Goal: Task Accomplishment & Management: Complete application form

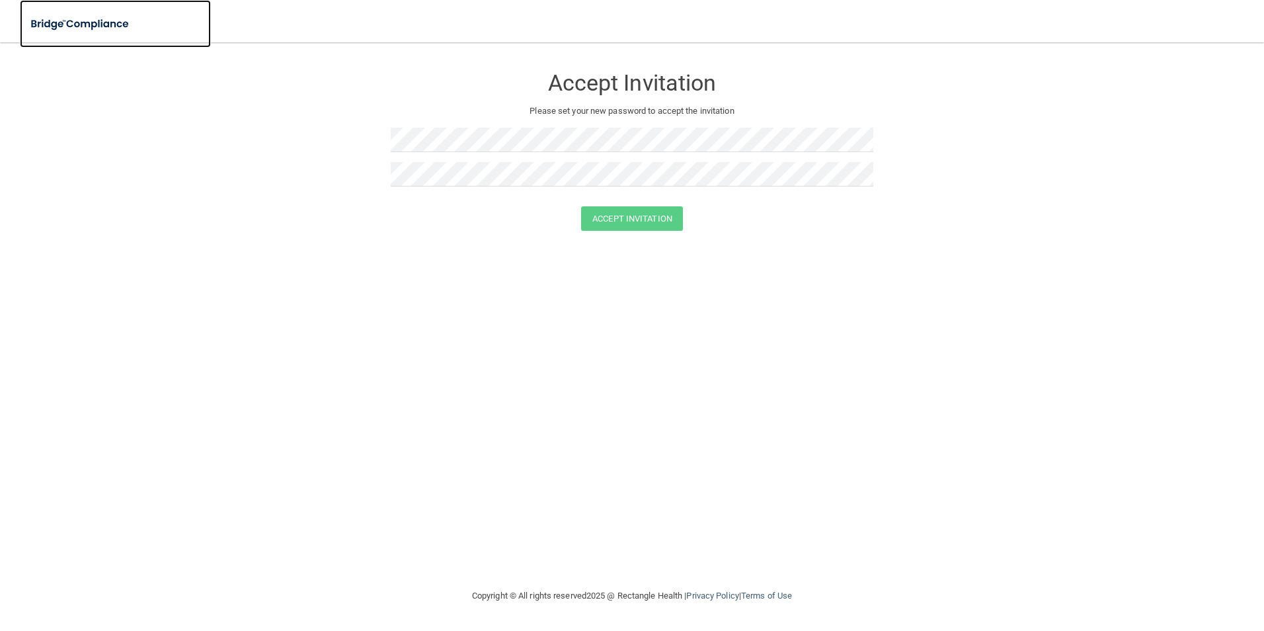
click at [94, 30] on img at bounding box center [81, 24] width 122 height 27
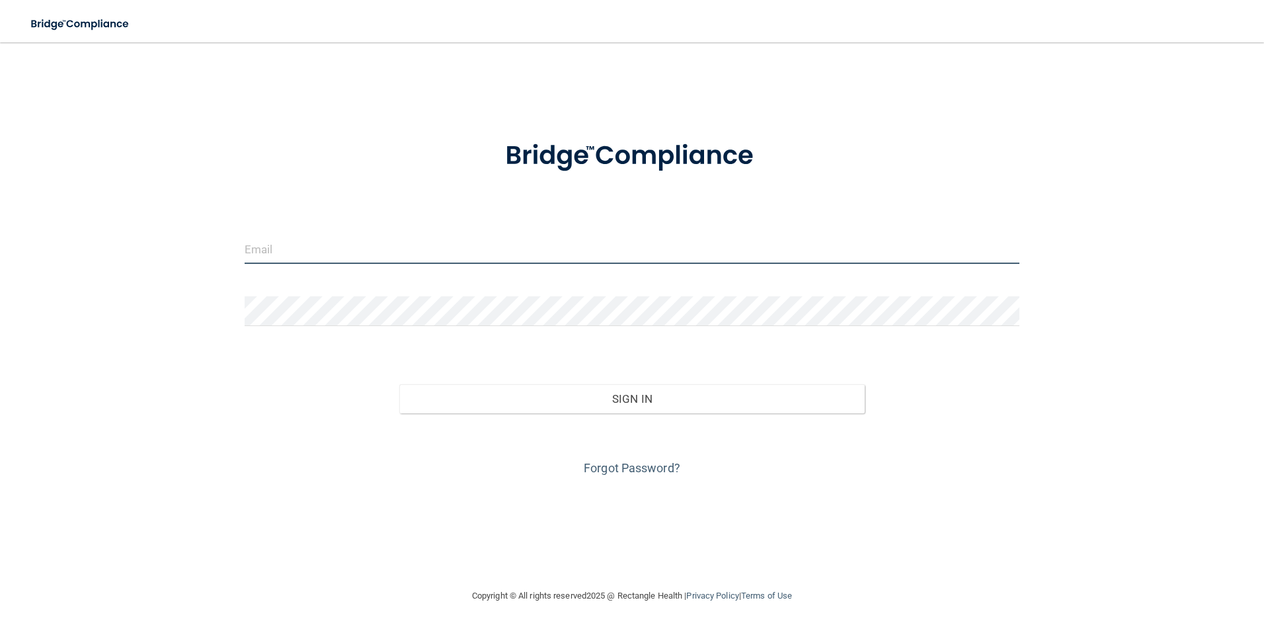
click at [366, 253] on input "email" at bounding box center [632, 249] width 775 height 30
type input "gabbyalves45@gmail.com"
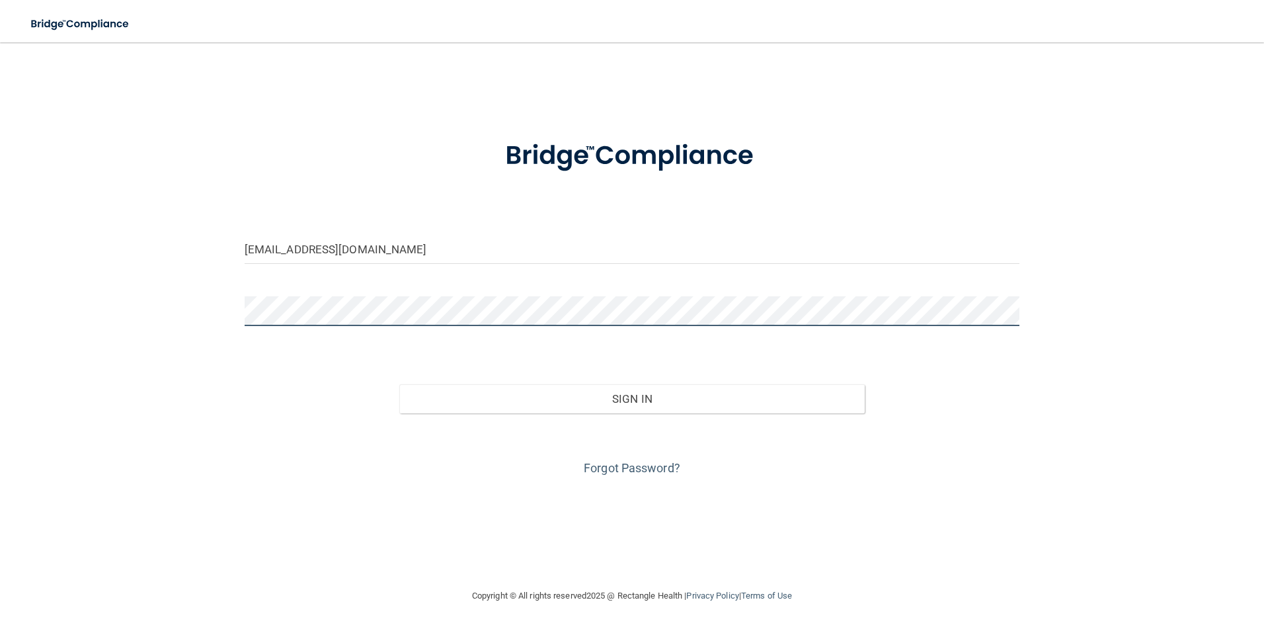
click at [399, 384] on button "Sign In" at bounding box center [631, 398] width 465 height 29
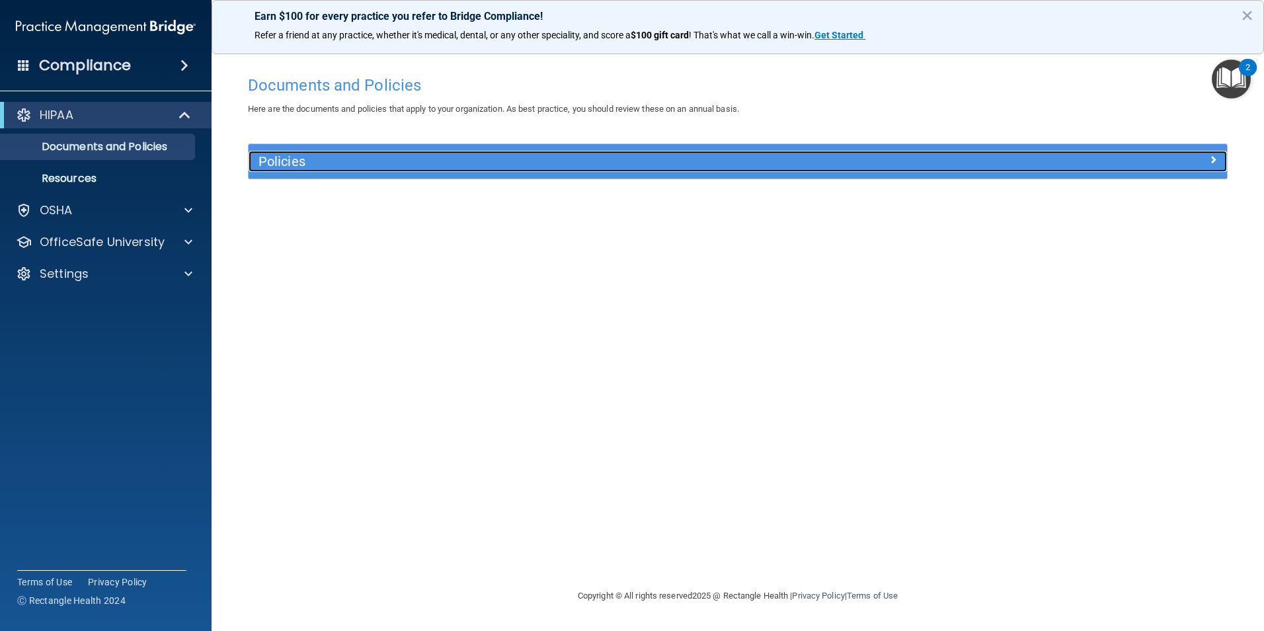
click at [369, 170] on div "Policies" at bounding box center [616, 161] width 734 height 21
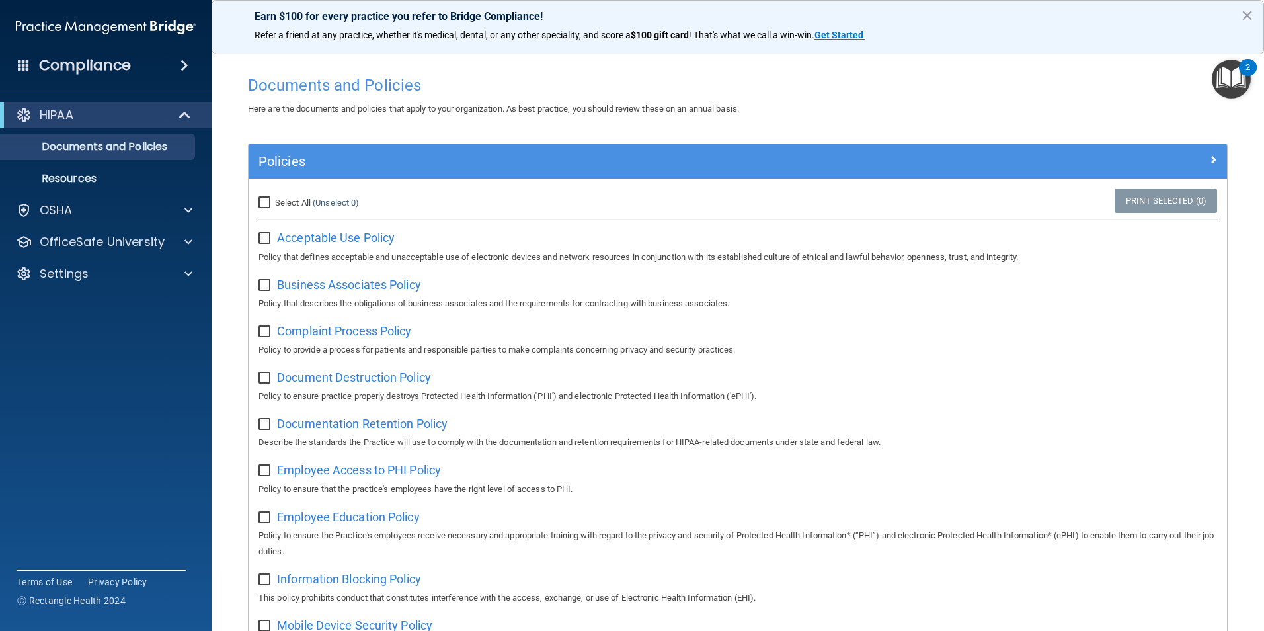
click at [321, 235] on span "Acceptable Use Policy" at bounding box center [336, 238] width 118 height 14
click at [273, 200] on input "Select All (Unselect 0) Unselect All" at bounding box center [265, 203] width 15 height 11
checkbox input "true"
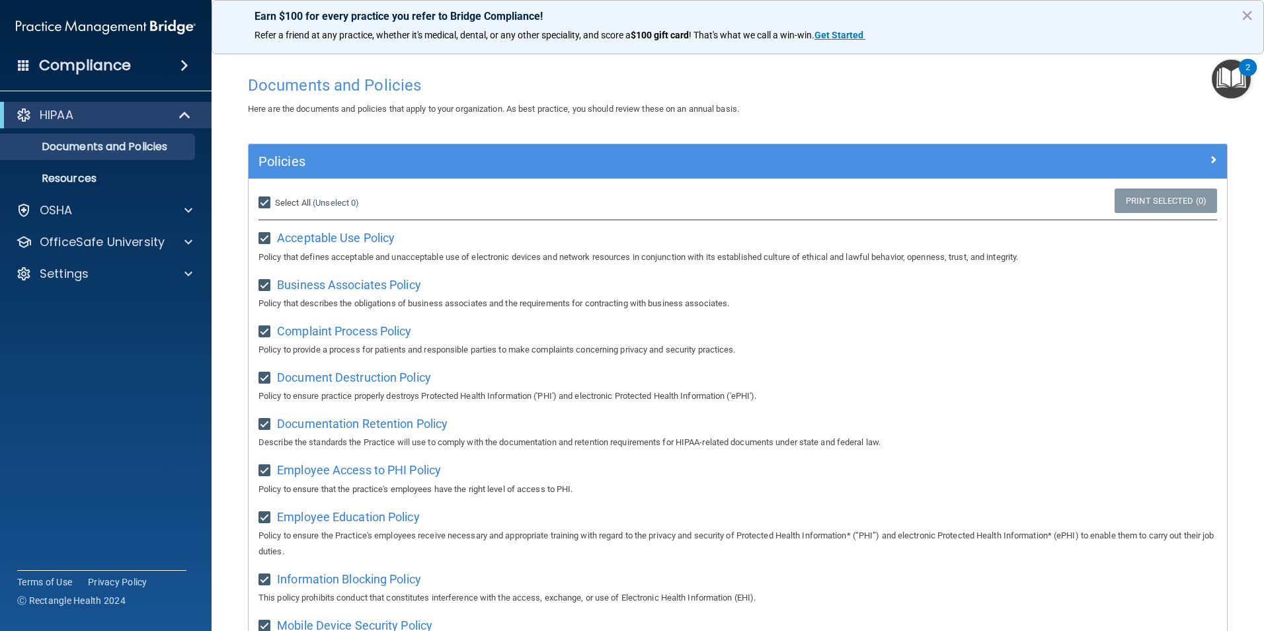
checkbox input "true"
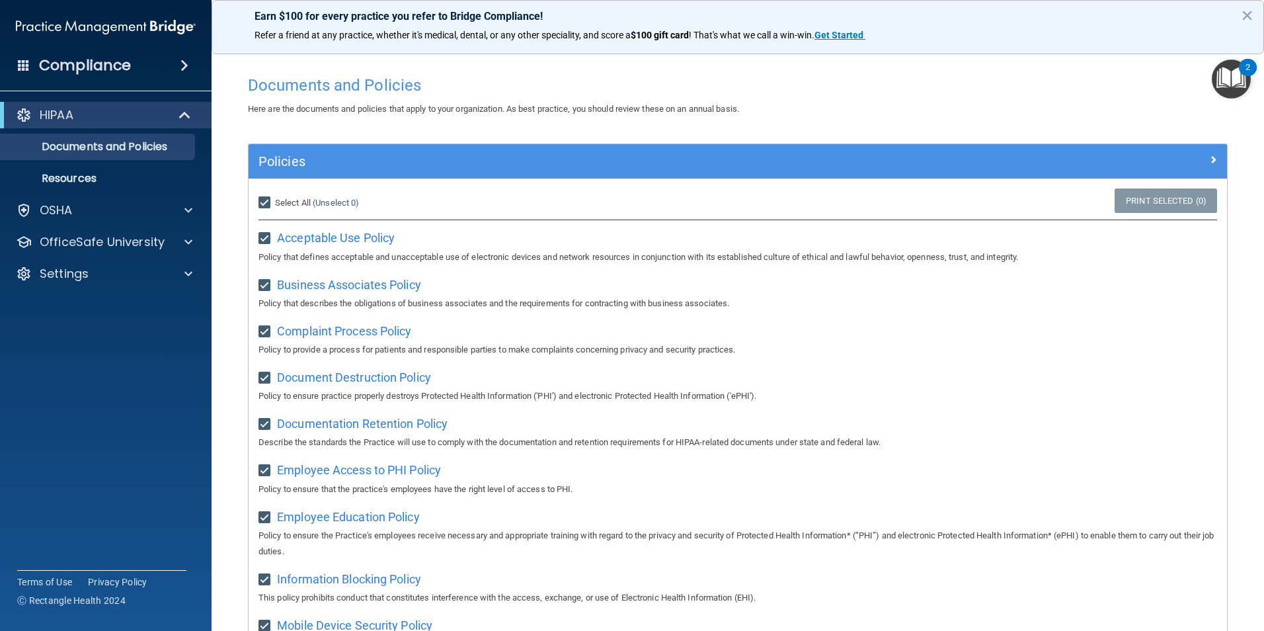
checkbox input "true"
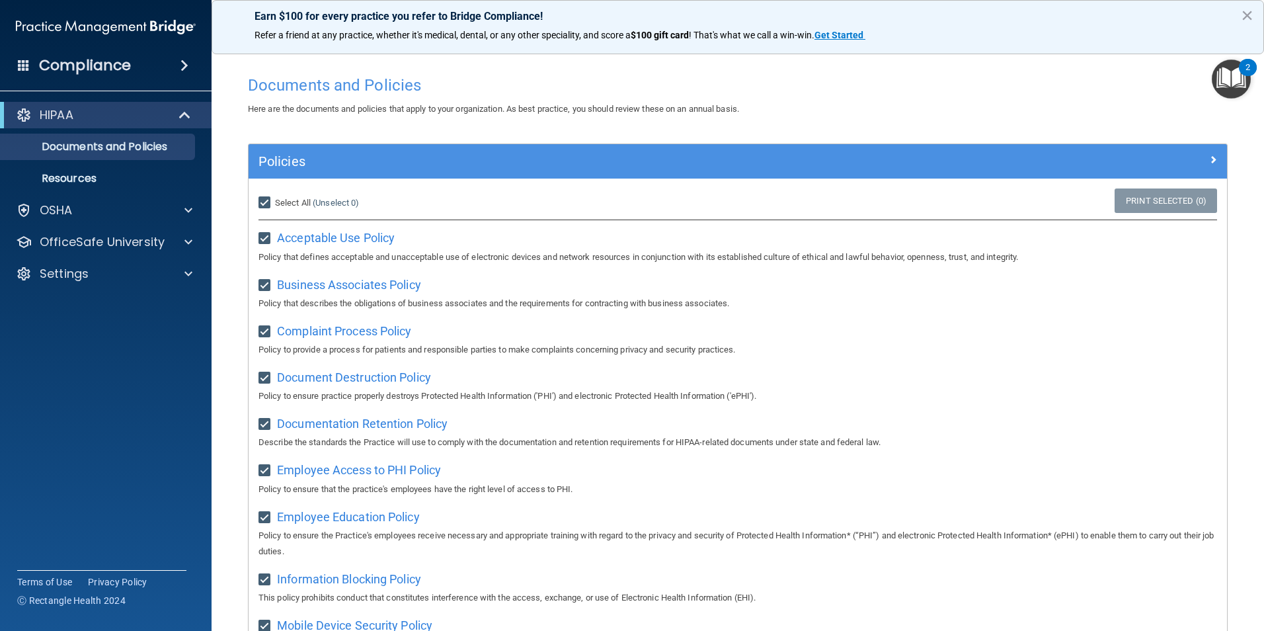
checkbox input "true"
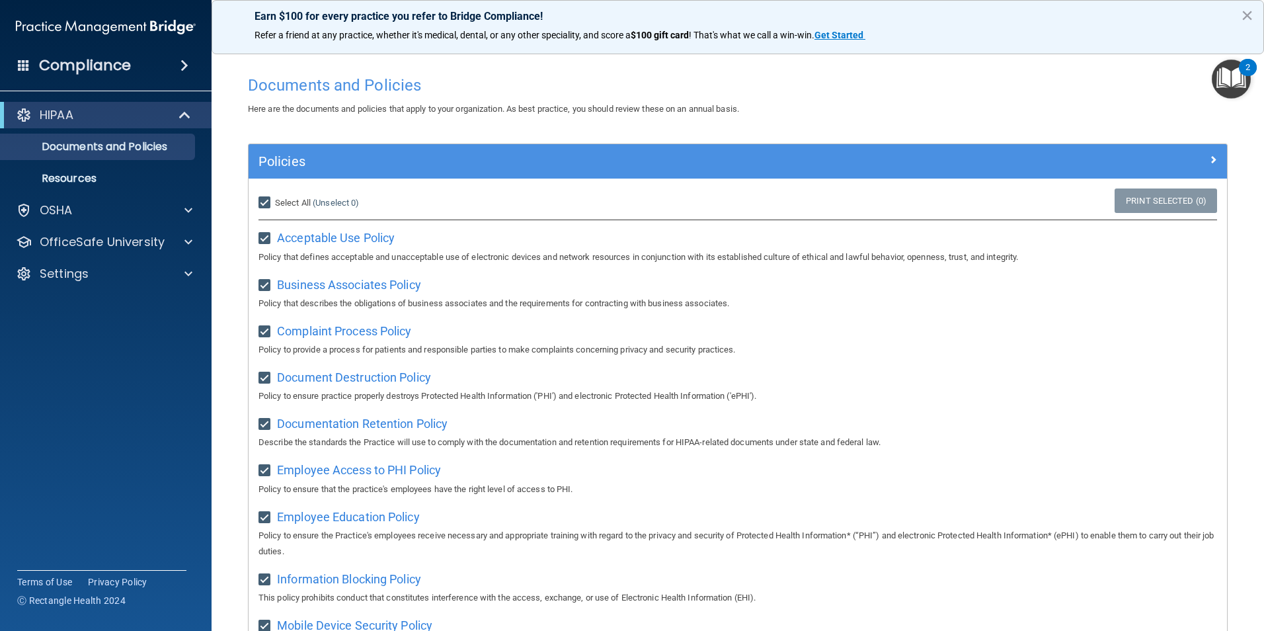
checkbox input "true"
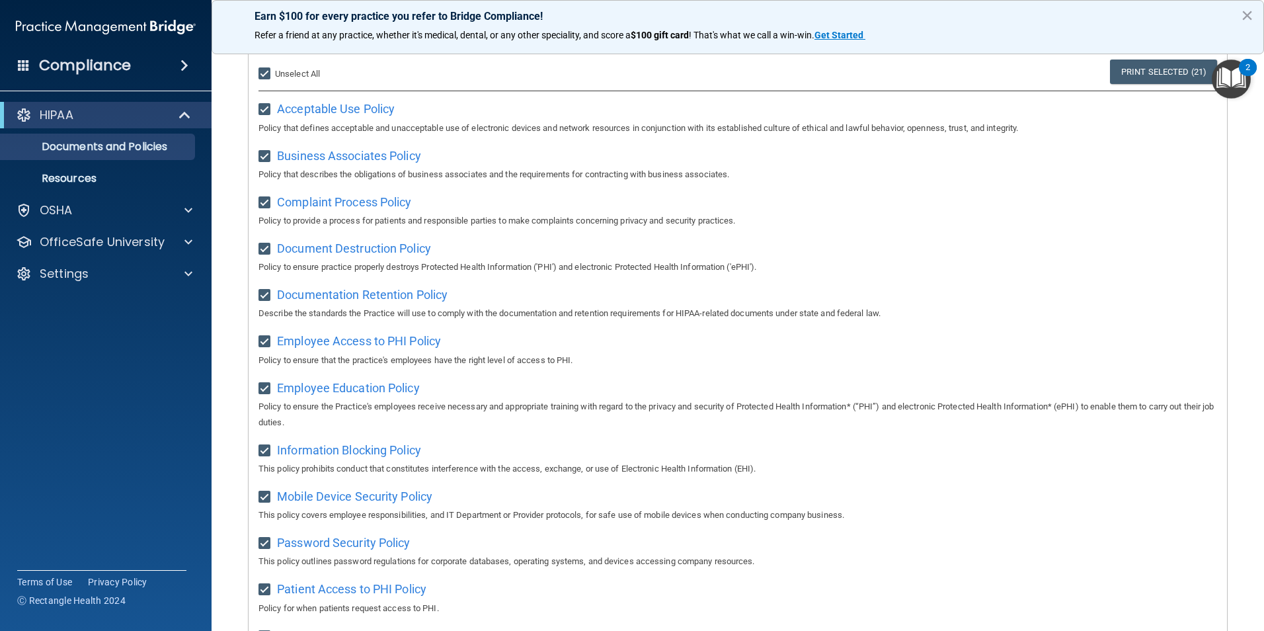
scroll to position [264, 0]
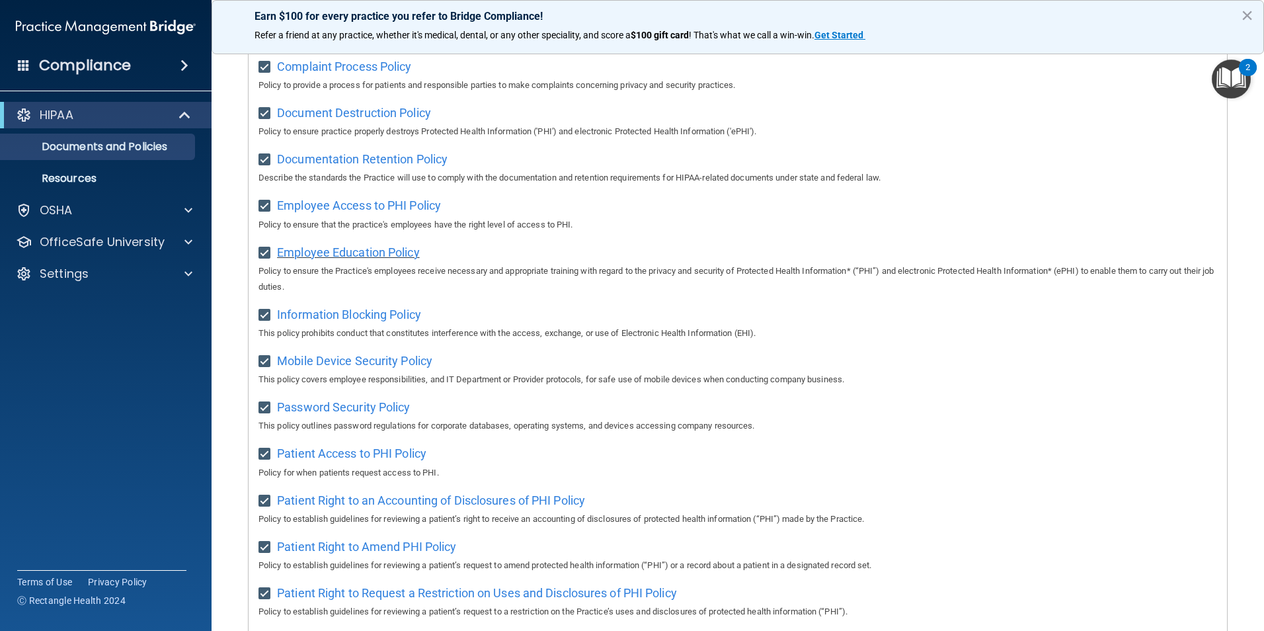
click at [347, 254] on span "Employee Education Policy" at bounding box center [348, 252] width 143 height 14
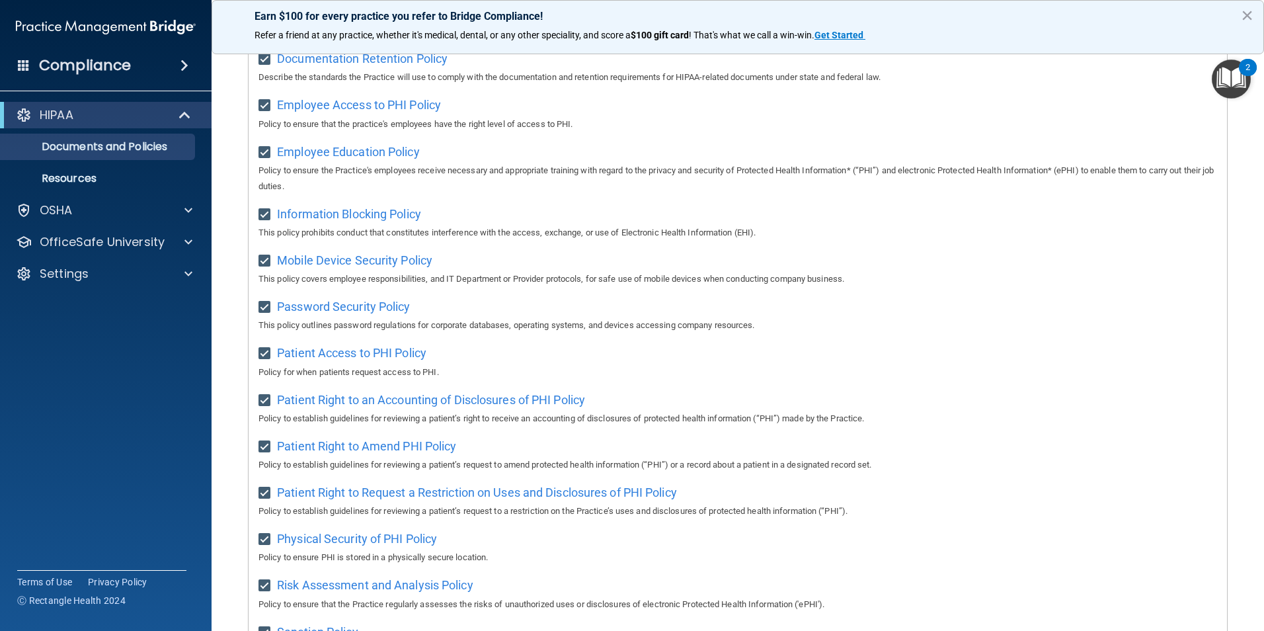
scroll to position [0, 0]
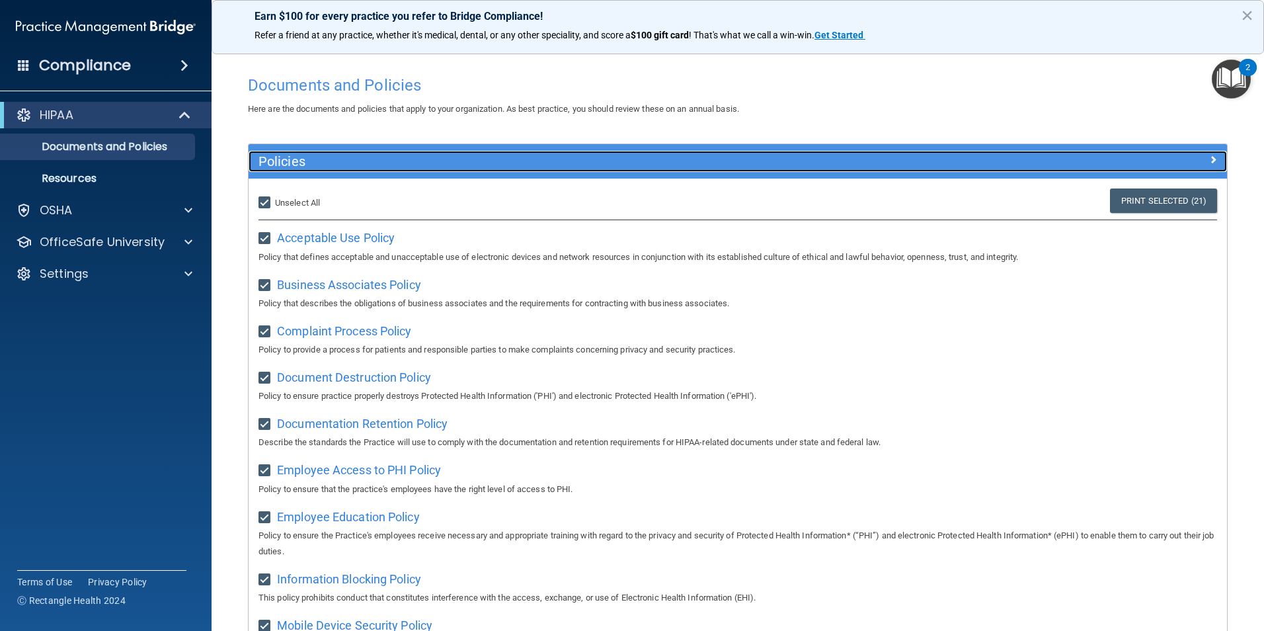
click at [1209, 157] on span at bounding box center [1213, 159] width 8 height 16
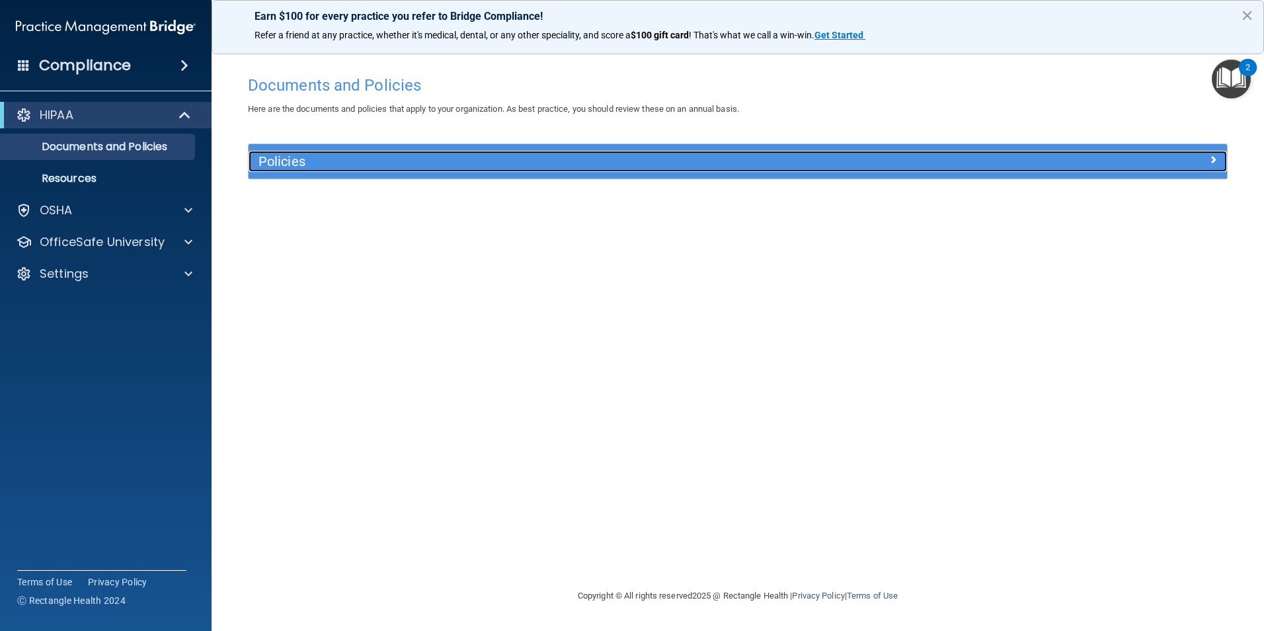
click at [1203, 157] on div at bounding box center [1104, 159] width 245 height 16
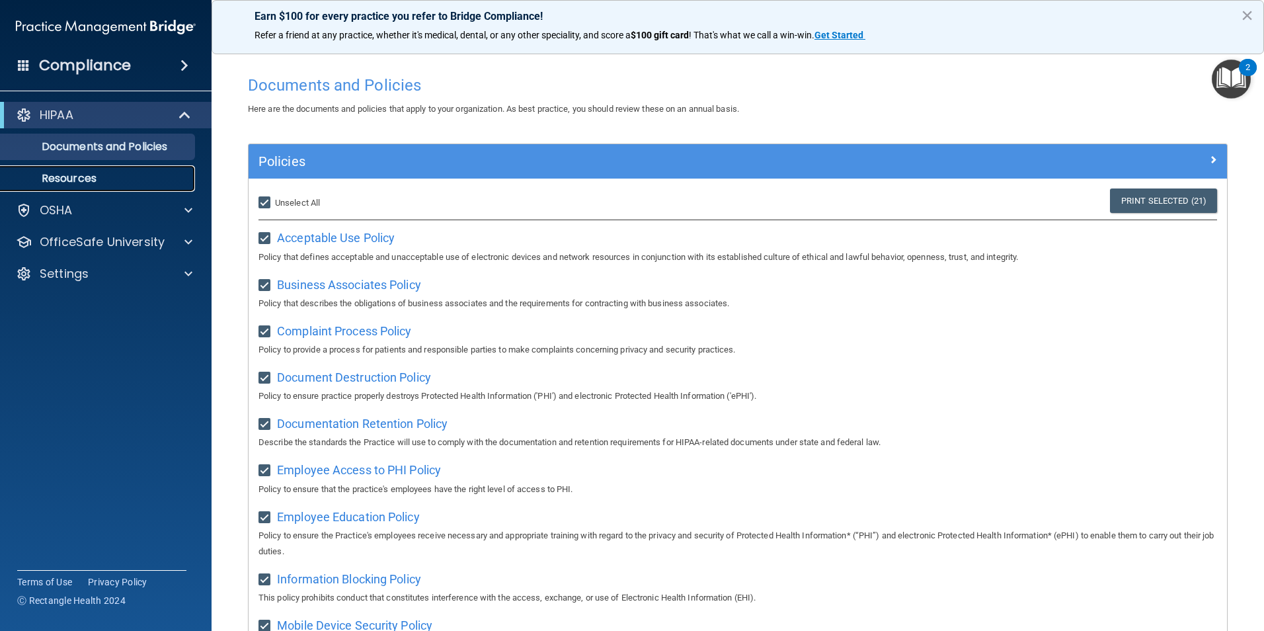
click at [86, 173] on p "Resources" at bounding box center [99, 178] width 180 height 13
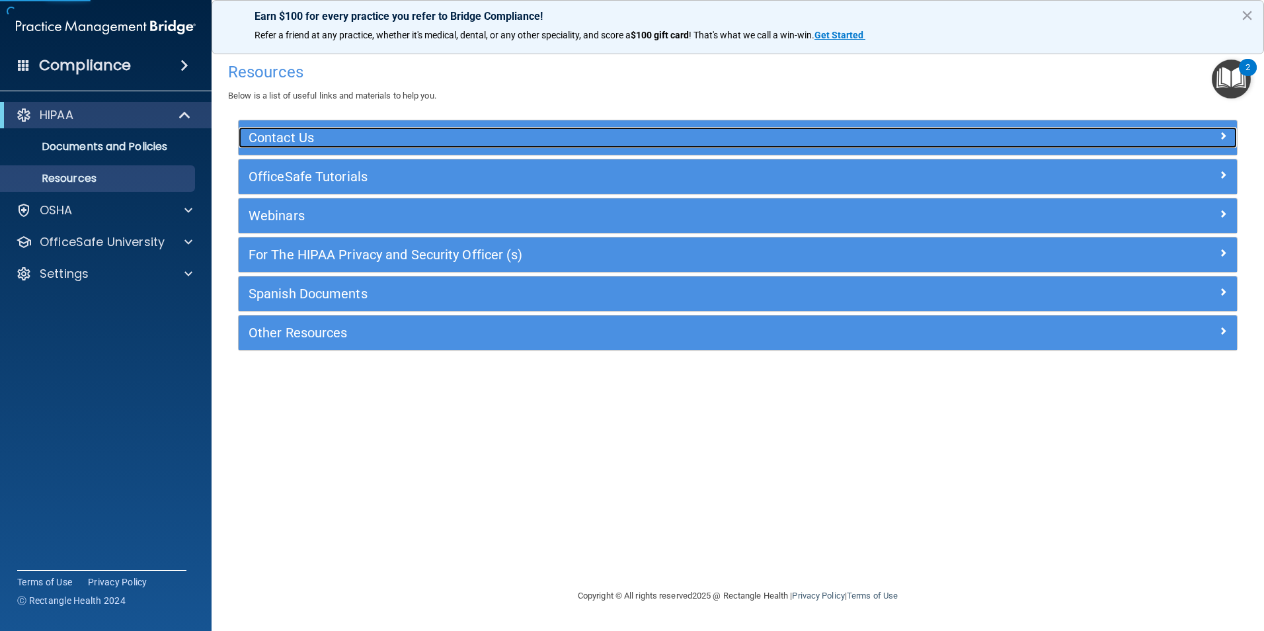
click at [426, 131] on h5 "Contact Us" at bounding box center [613, 137] width 729 height 15
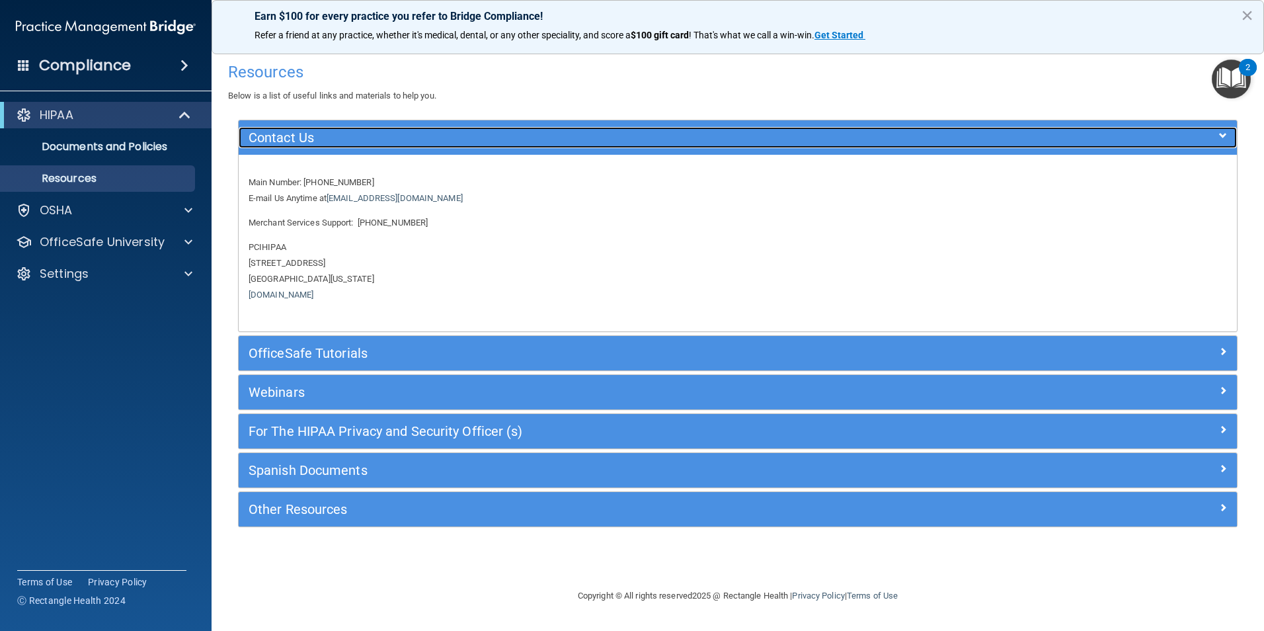
click at [531, 140] on h5 "Contact Us" at bounding box center [613, 137] width 729 height 15
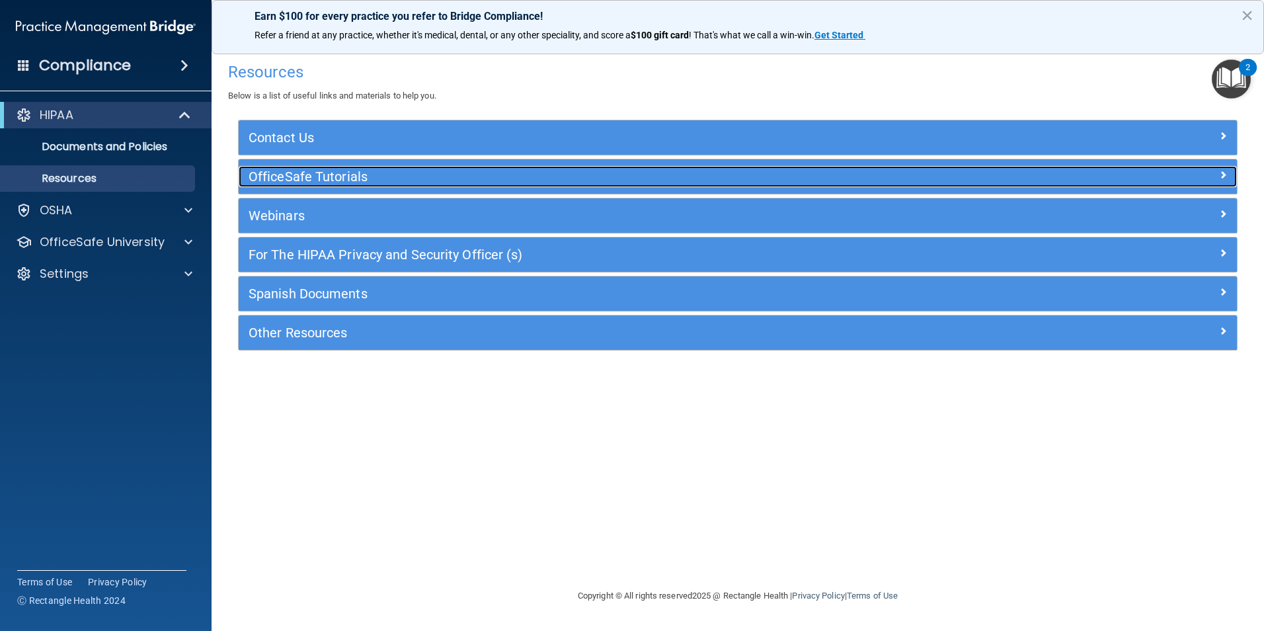
click at [521, 180] on h5 "OfficeSafe Tutorials" at bounding box center [613, 176] width 729 height 15
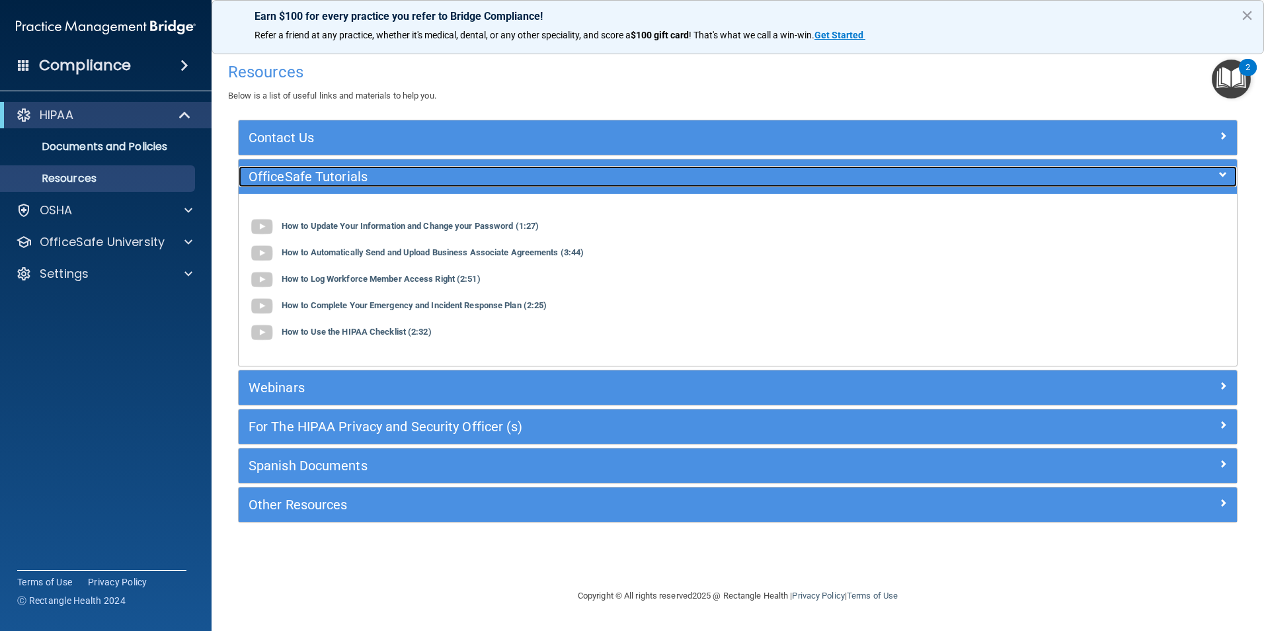
click at [521, 180] on h5 "OfficeSafe Tutorials" at bounding box center [613, 176] width 729 height 15
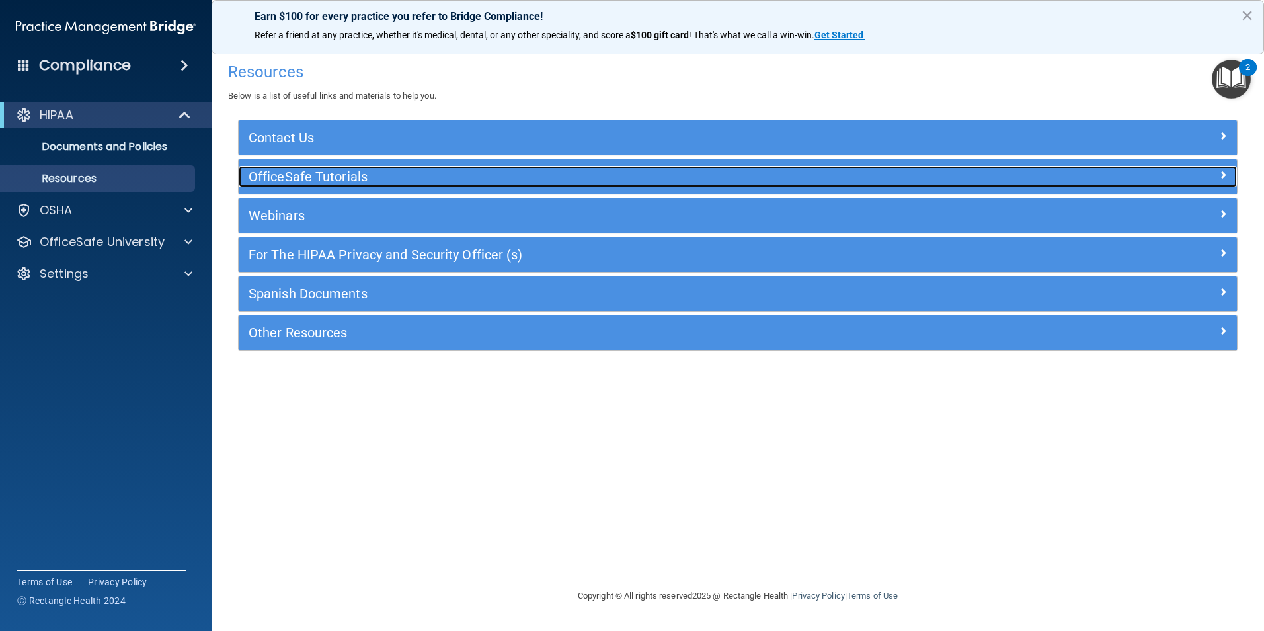
click at [521, 180] on h5 "OfficeSafe Tutorials" at bounding box center [613, 176] width 729 height 15
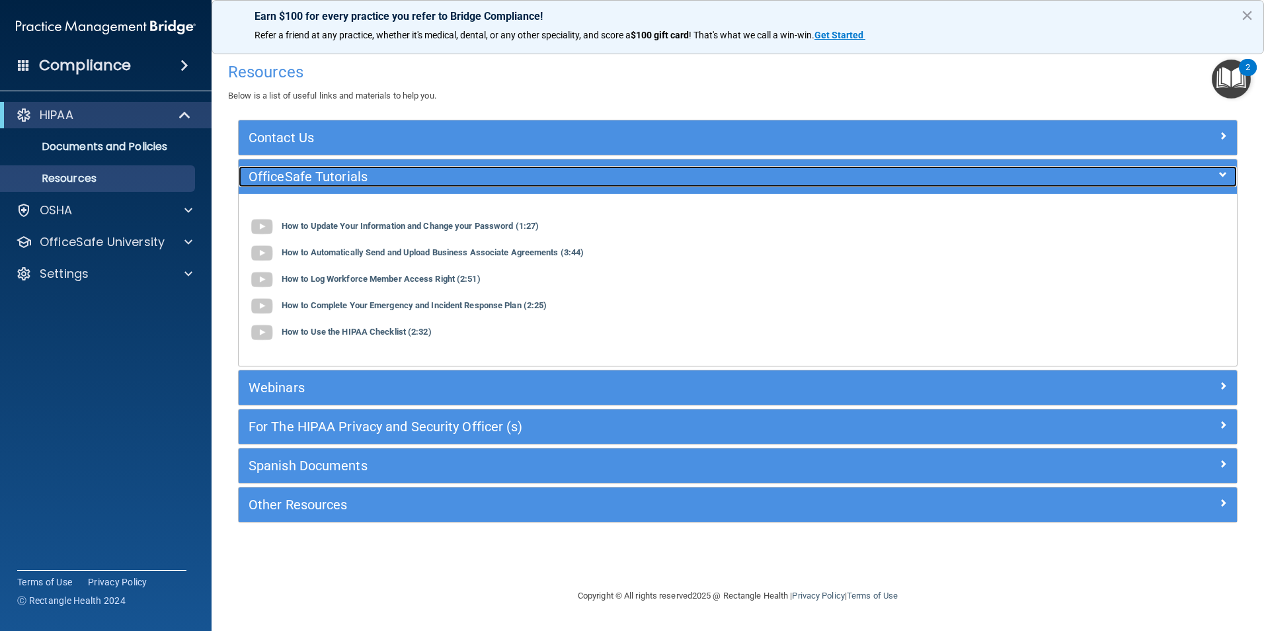
click at [520, 180] on h5 "OfficeSafe Tutorials" at bounding box center [613, 176] width 729 height 15
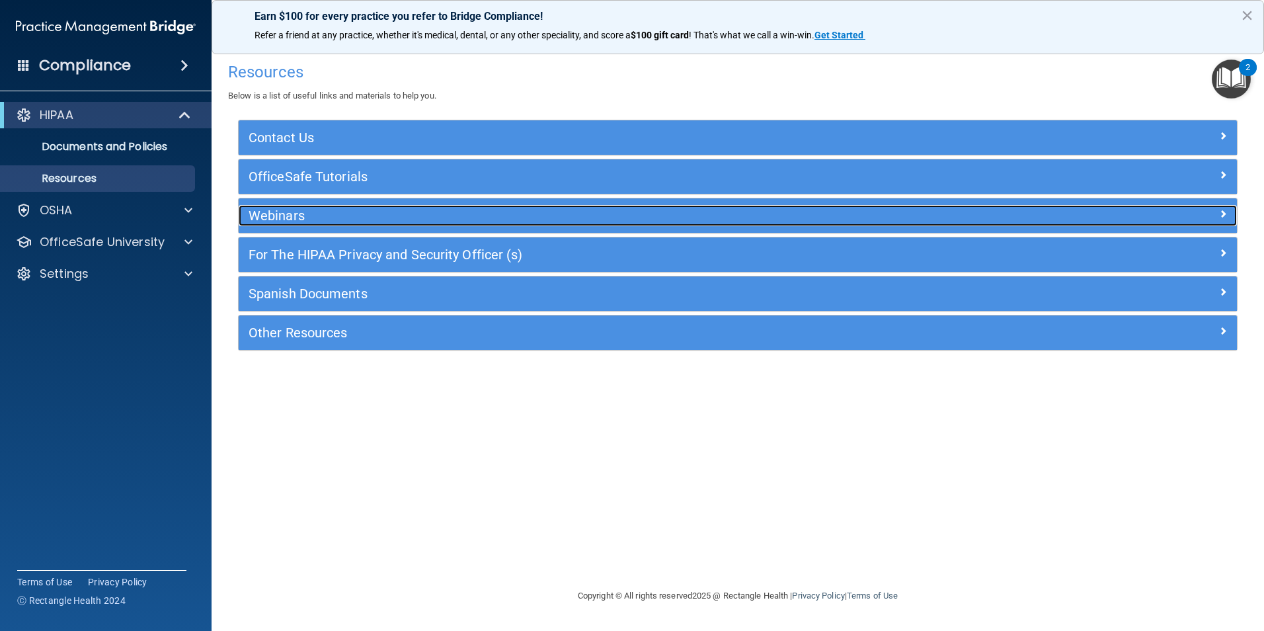
click at [501, 223] on h5 "Webinars" at bounding box center [613, 215] width 729 height 15
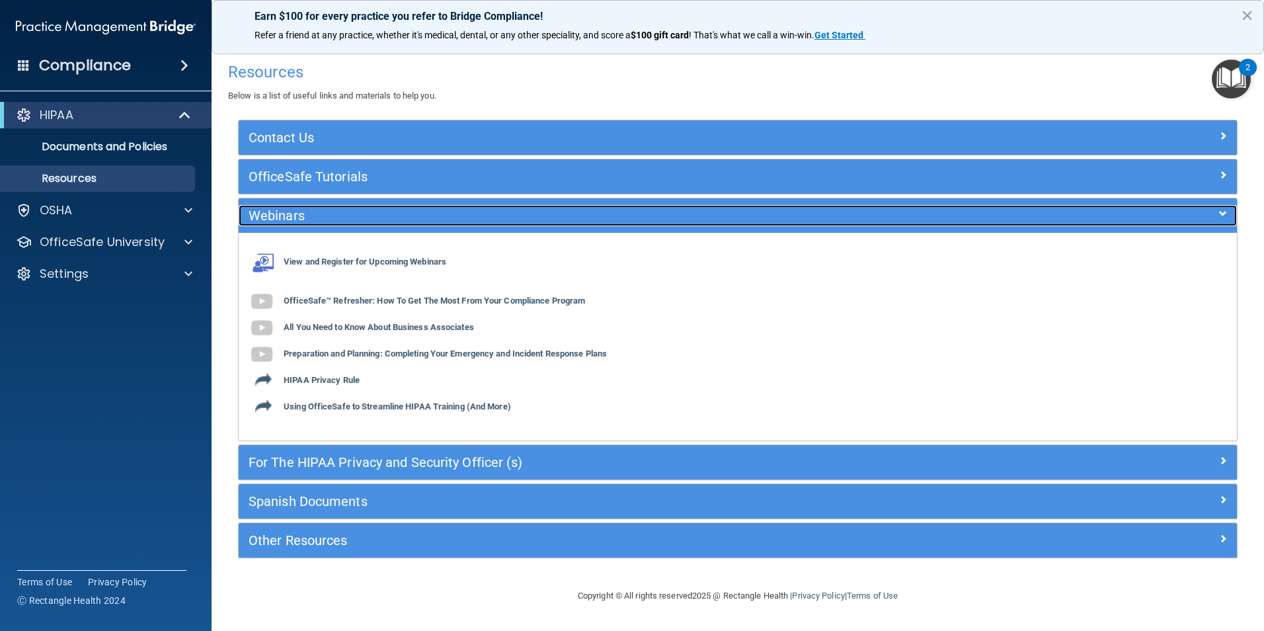
click at [501, 223] on h5 "Webinars" at bounding box center [613, 215] width 729 height 15
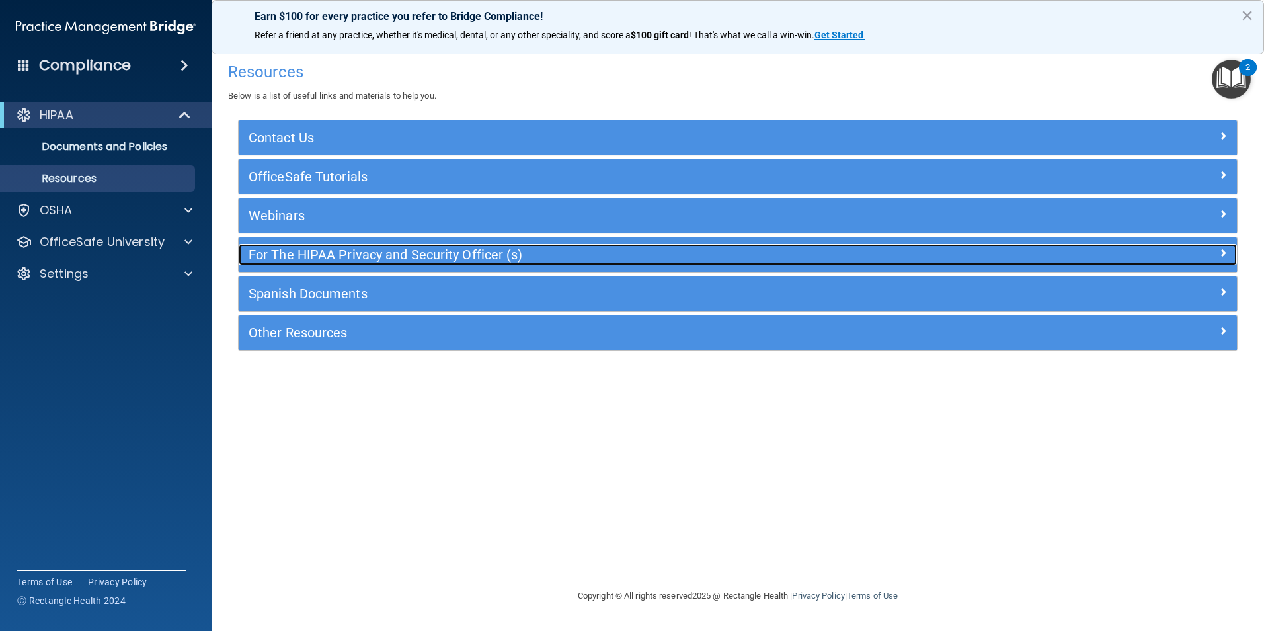
click at [483, 263] on div "For The HIPAA Privacy and Security Officer (s)" at bounding box center [613, 254] width 749 height 21
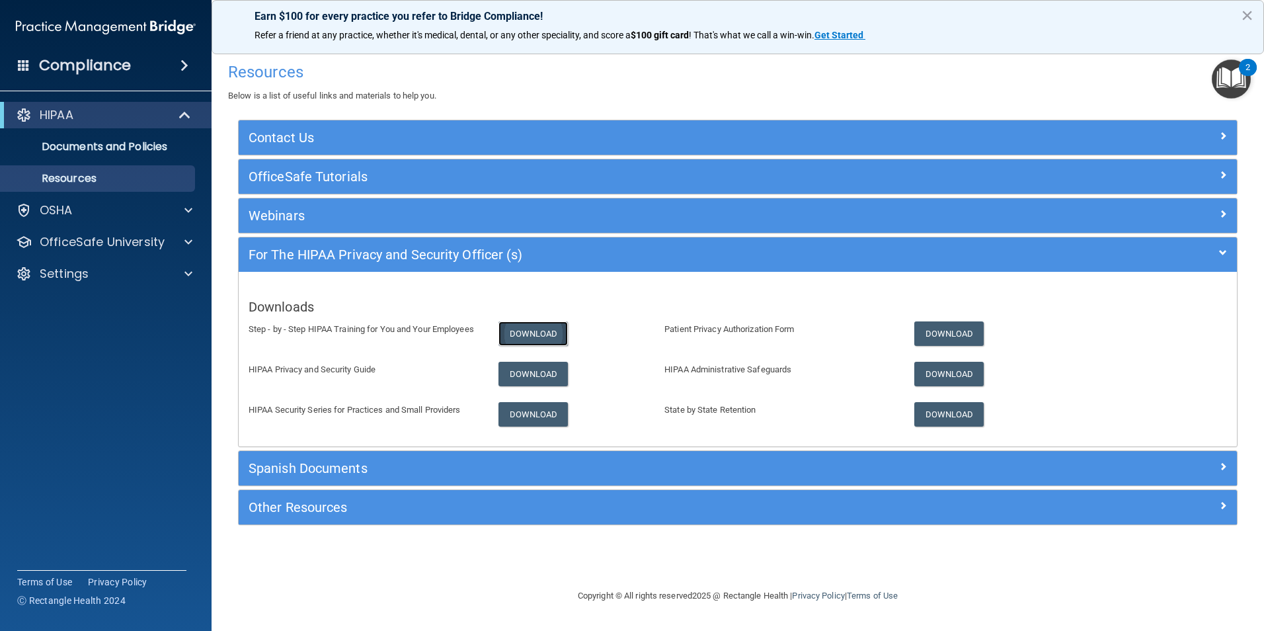
click at [519, 324] on link "Download" at bounding box center [533, 333] width 70 height 24
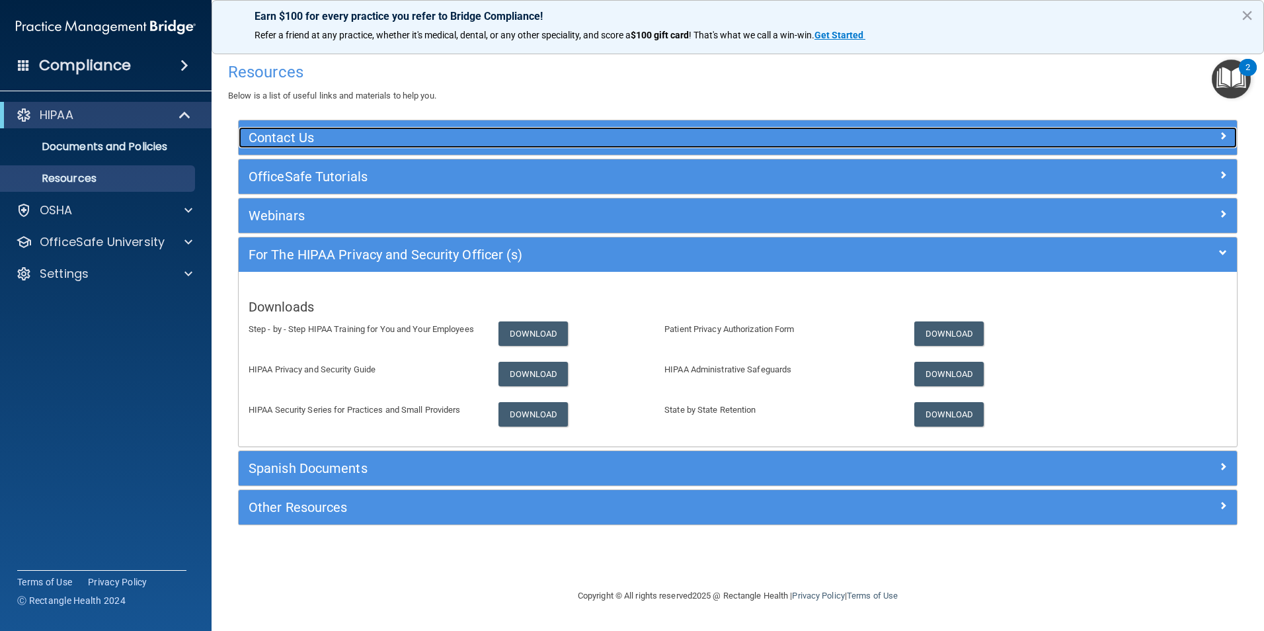
click at [356, 134] on h5 "Contact Us" at bounding box center [613, 137] width 729 height 15
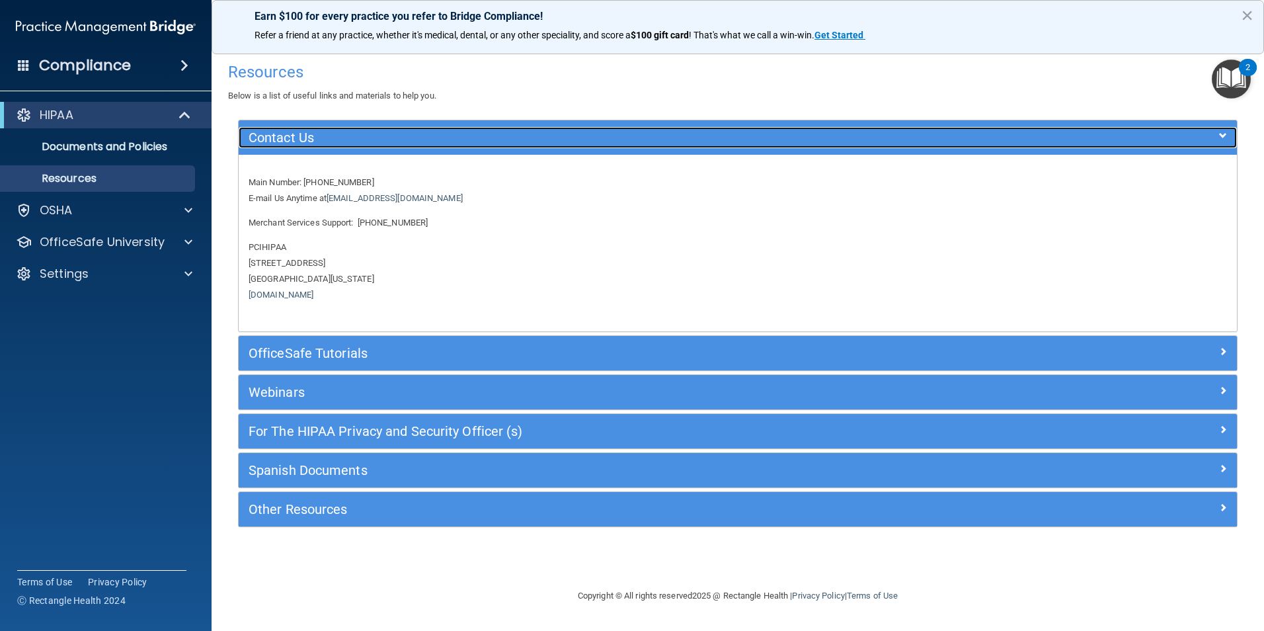
click at [356, 134] on h5 "Contact Us" at bounding box center [613, 137] width 729 height 15
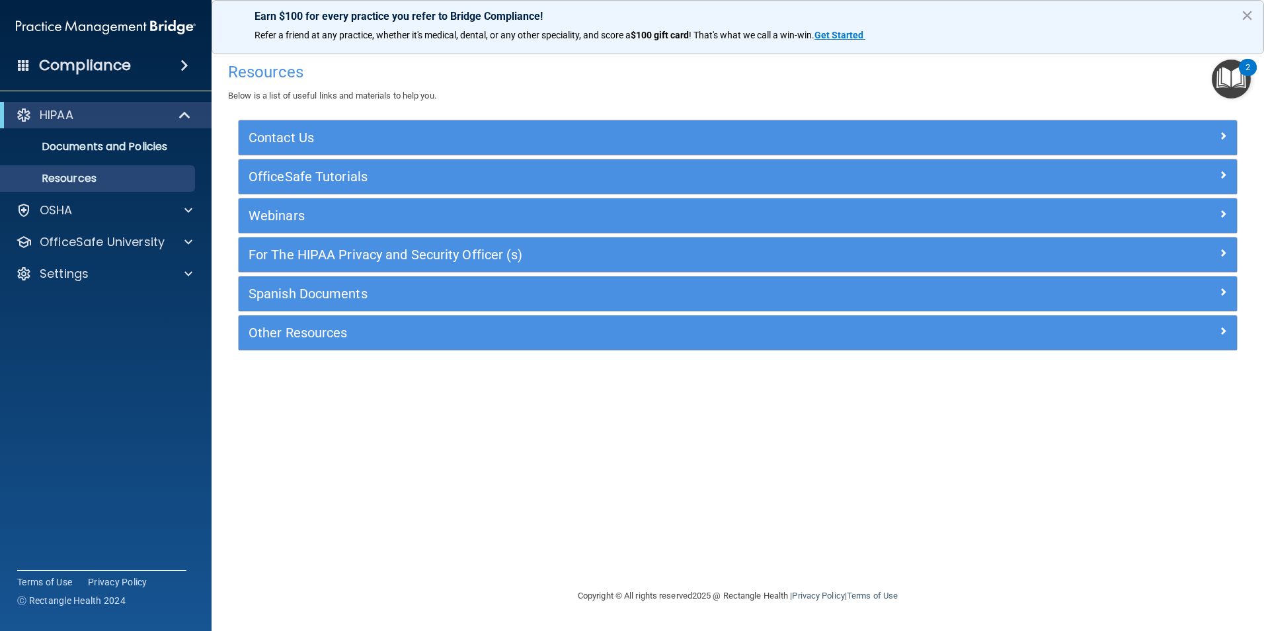
click at [359, 188] on div "OfficeSafe Tutorials" at bounding box center [738, 176] width 998 height 34
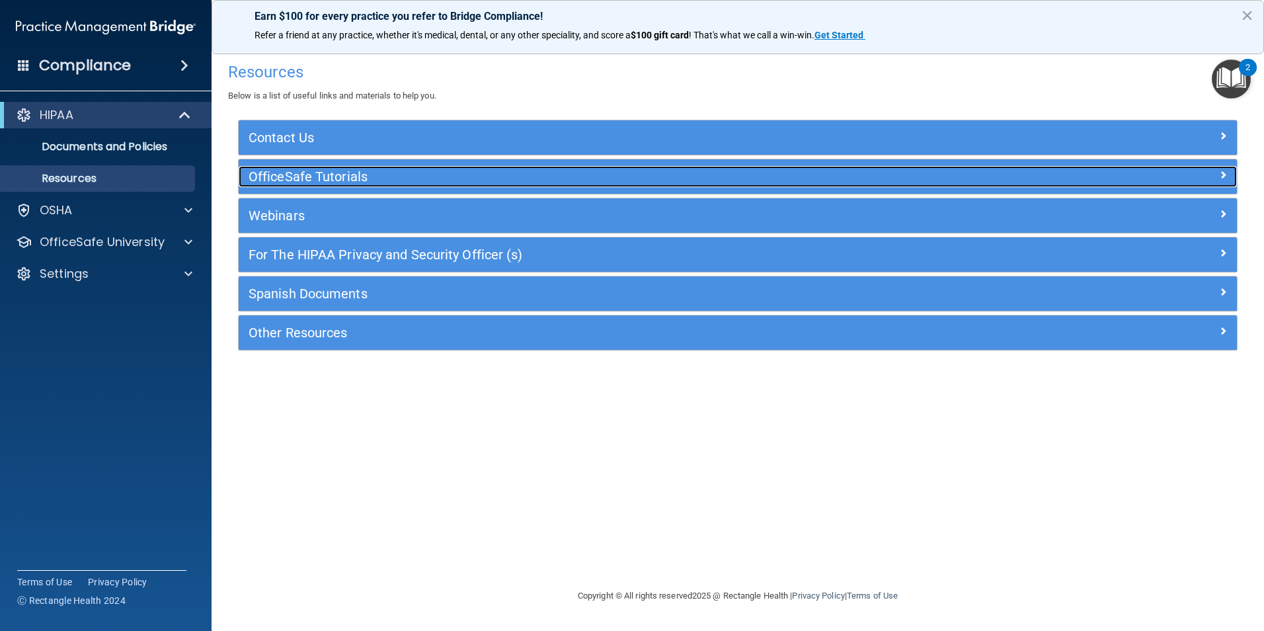
click at [371, 178] on h5 "OfficeSafe Tutorials" at bounding box center [613, 176] width 729 height 15
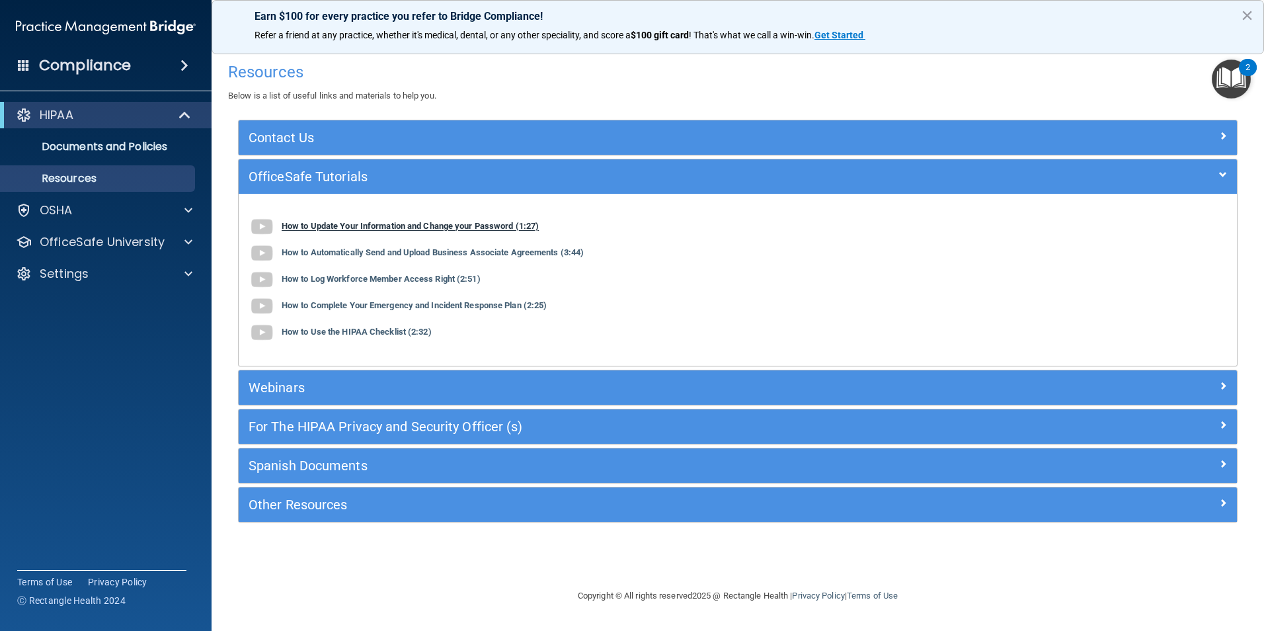
click at [377, 229] on b "How to Update Your Information and Change your Password (1:27)" at bounding box center [410, 226] width 257 height 10
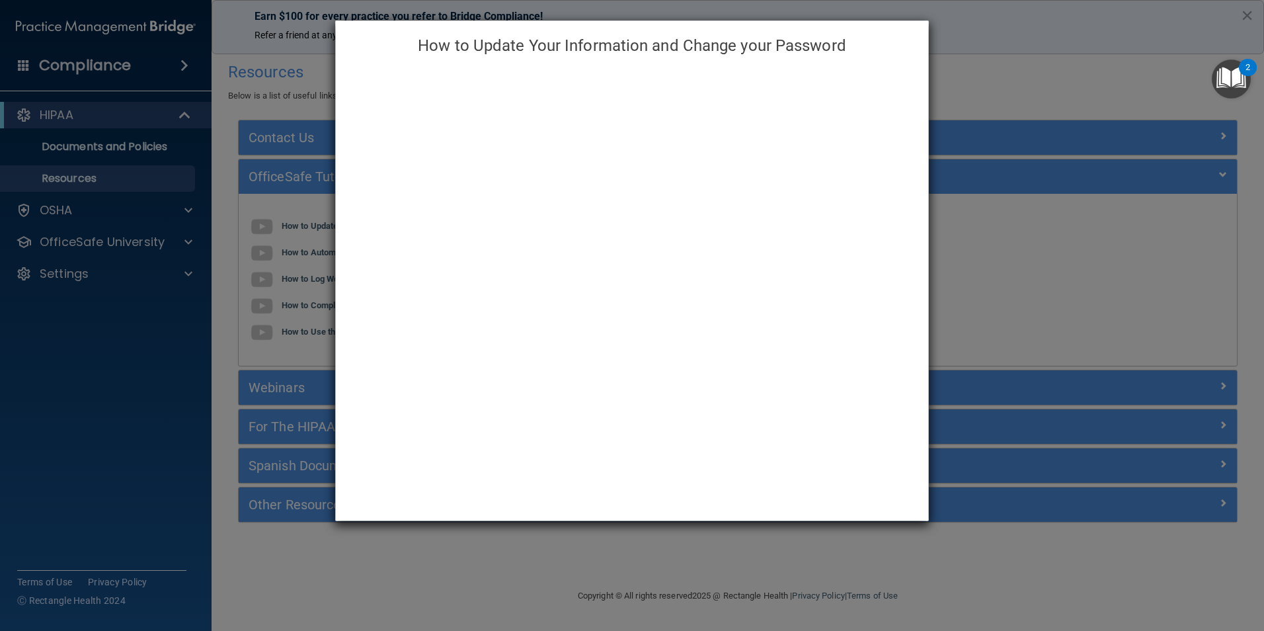
click at [999, 32] on div "How to Update Your Information and Change your Password" at bounding box center [632, 315] width 1264 height 631
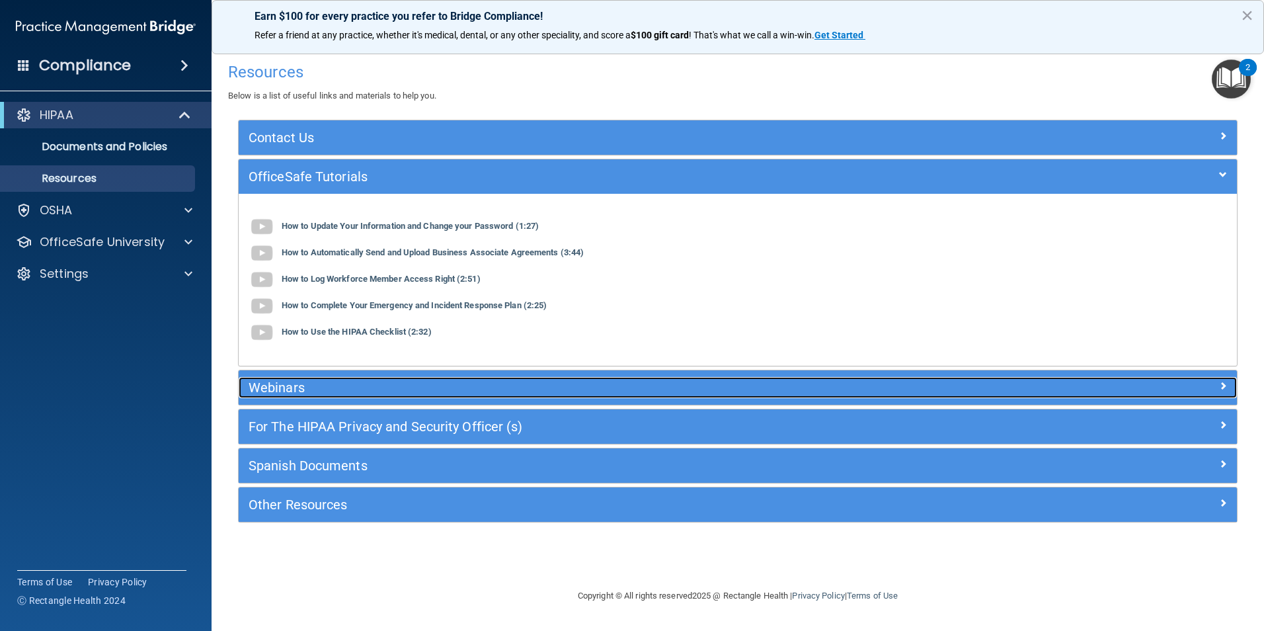
click at [455, 395] on div "Webinars" at bounding box center [613, 387] width 749 height 21
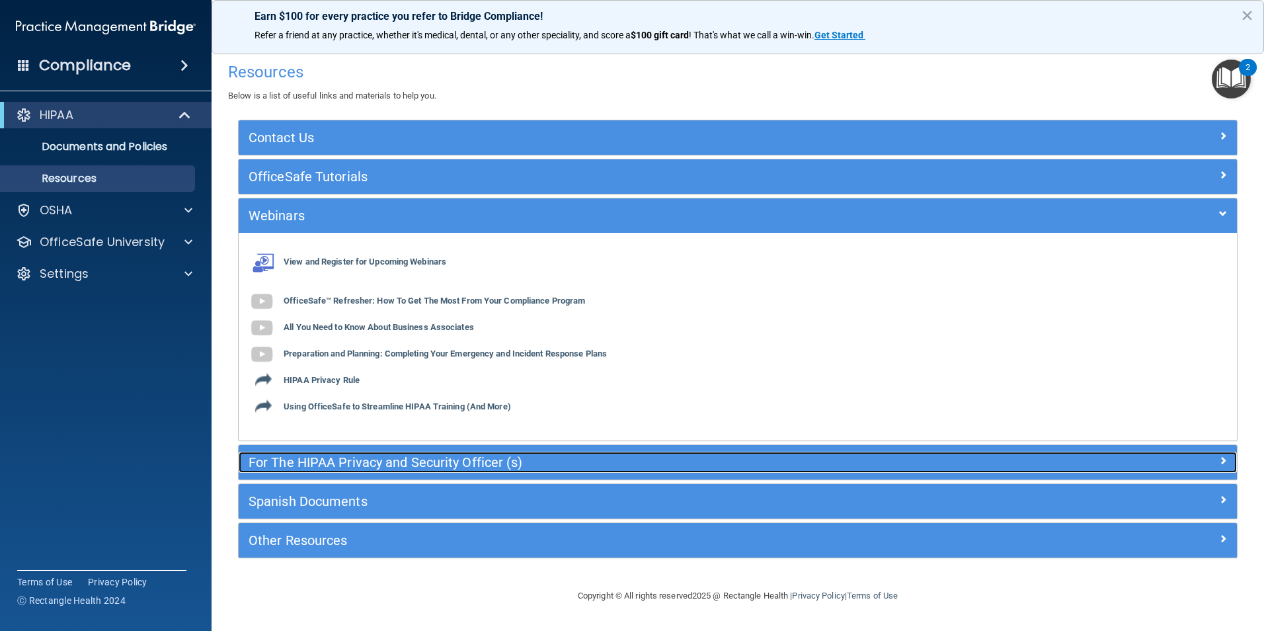
click at [439, 452] on div "For The HIPAA Privacy and Security Officer (s)" at bounding box center [613, 461] width 749 height 21
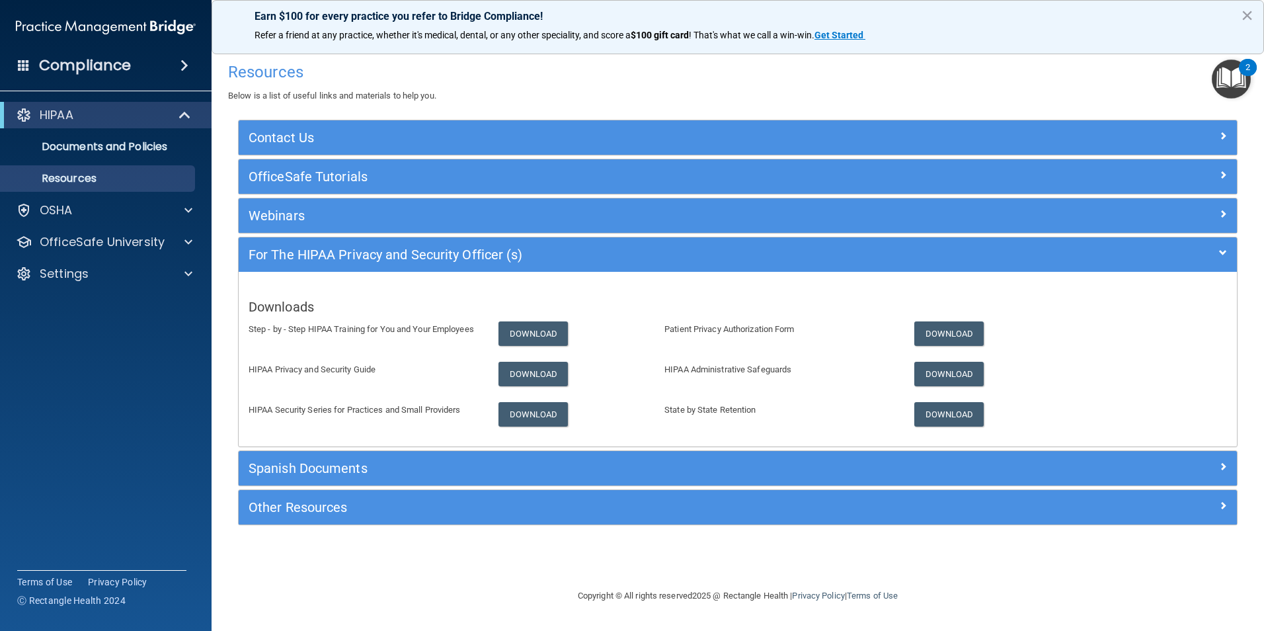
click at [445, 453] on div "Spanish Documents" at bounding box center [738, 468] width 998 height 34
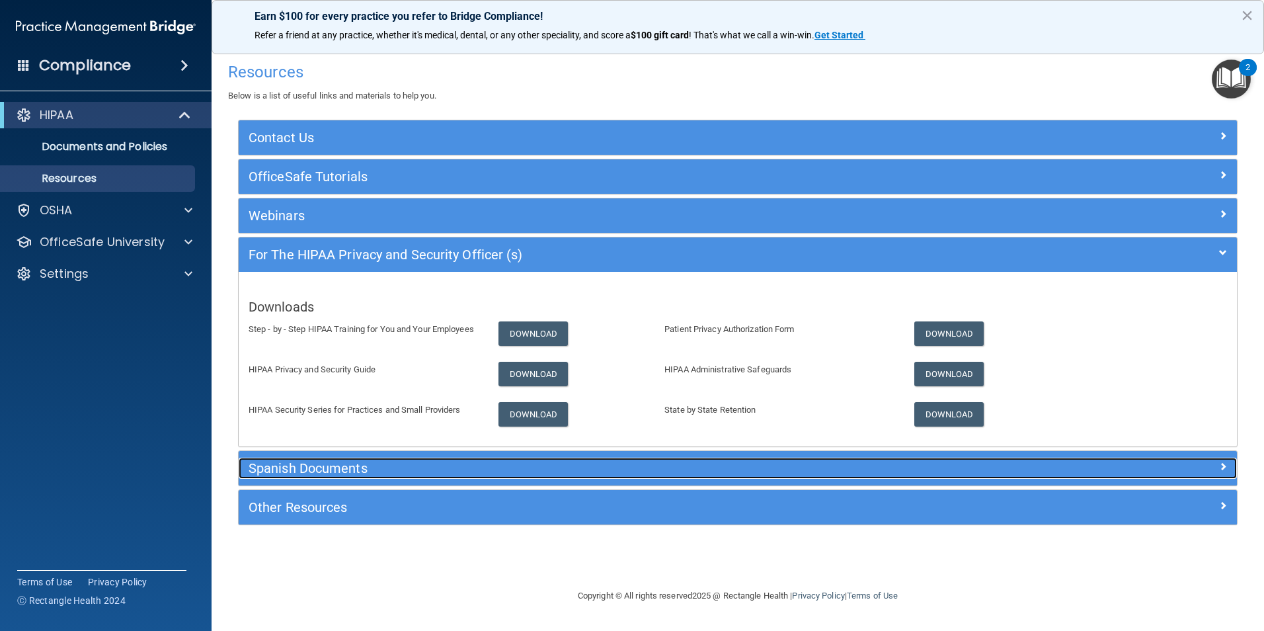
click at [444, 462] on h5 "Spanish Documents" at bounding box center [613, 468] width 729 height 15
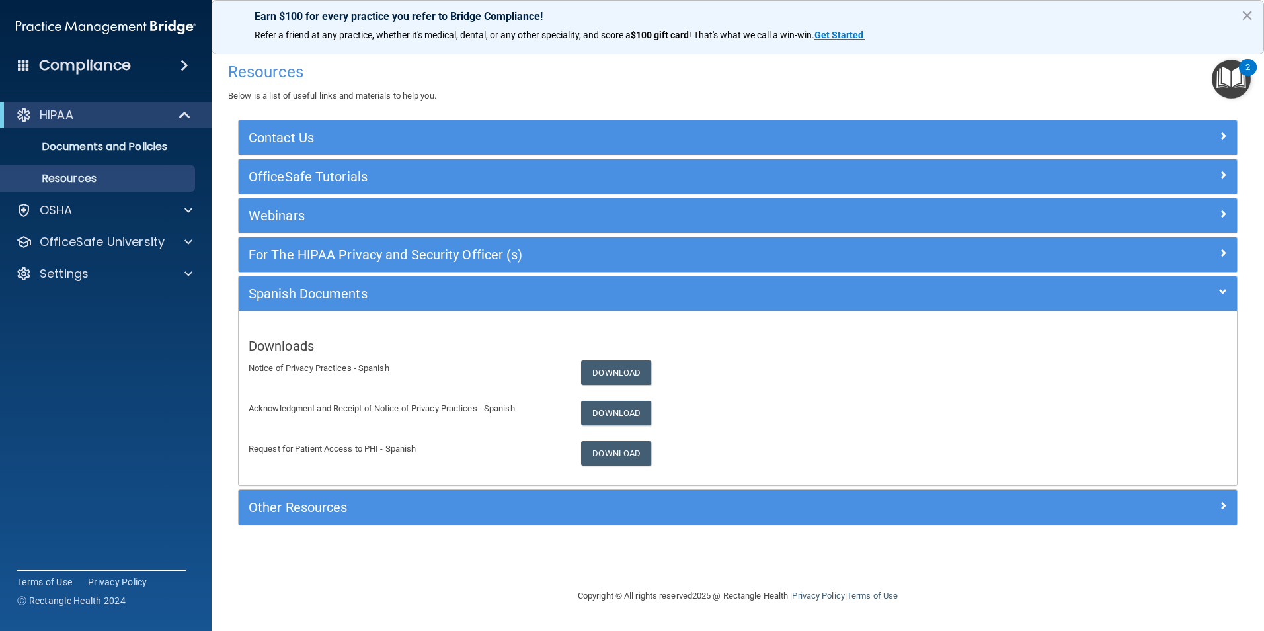
click at [428, 493] on div "Other Resources" at bounding box center [738, 507] width 998 height 34
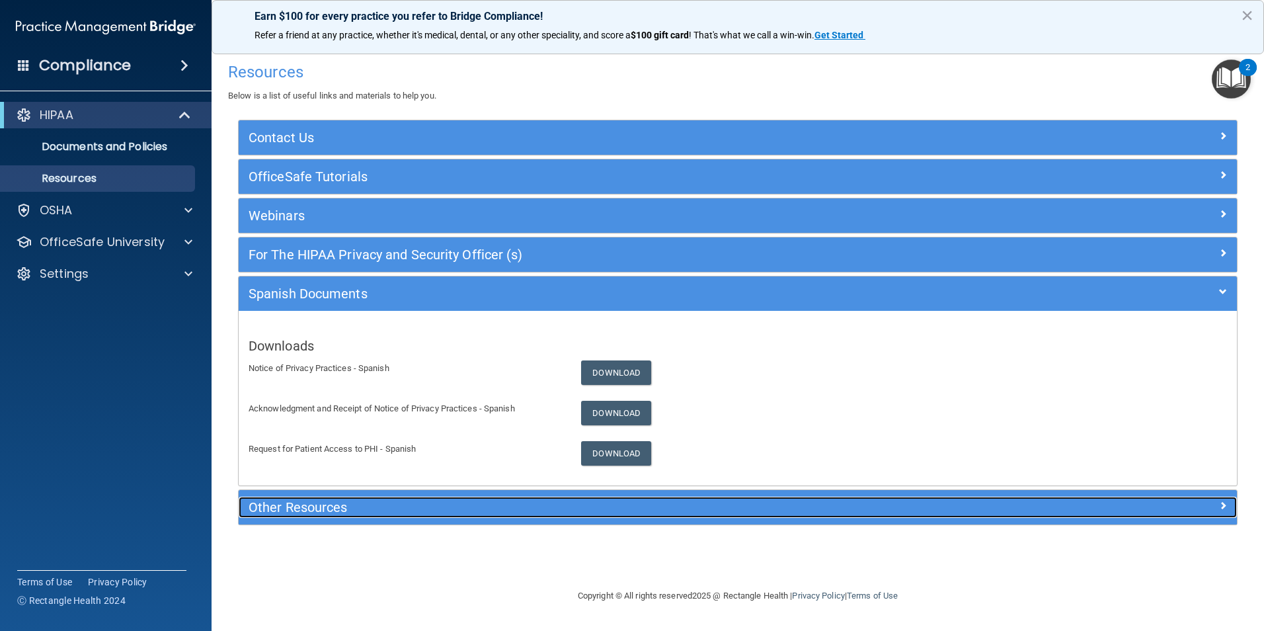
click at [417, 508] on h5 "Other Resources" at bounding box center [613, 507] width 729 height 15
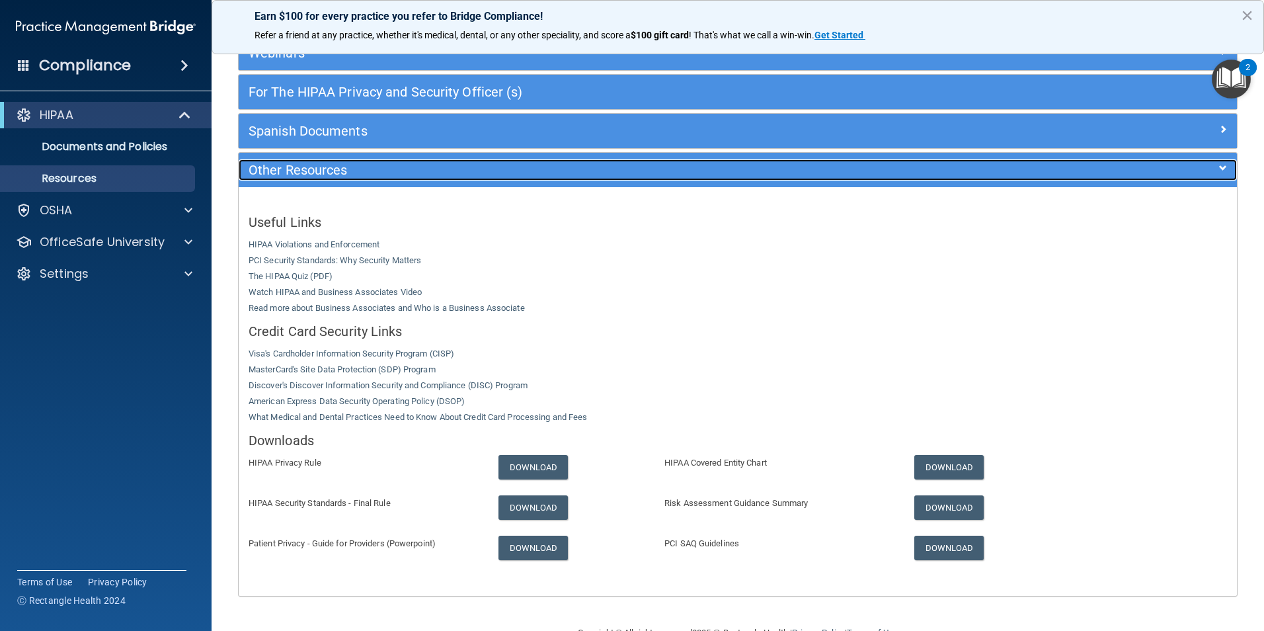
scroll to position [196, 0]
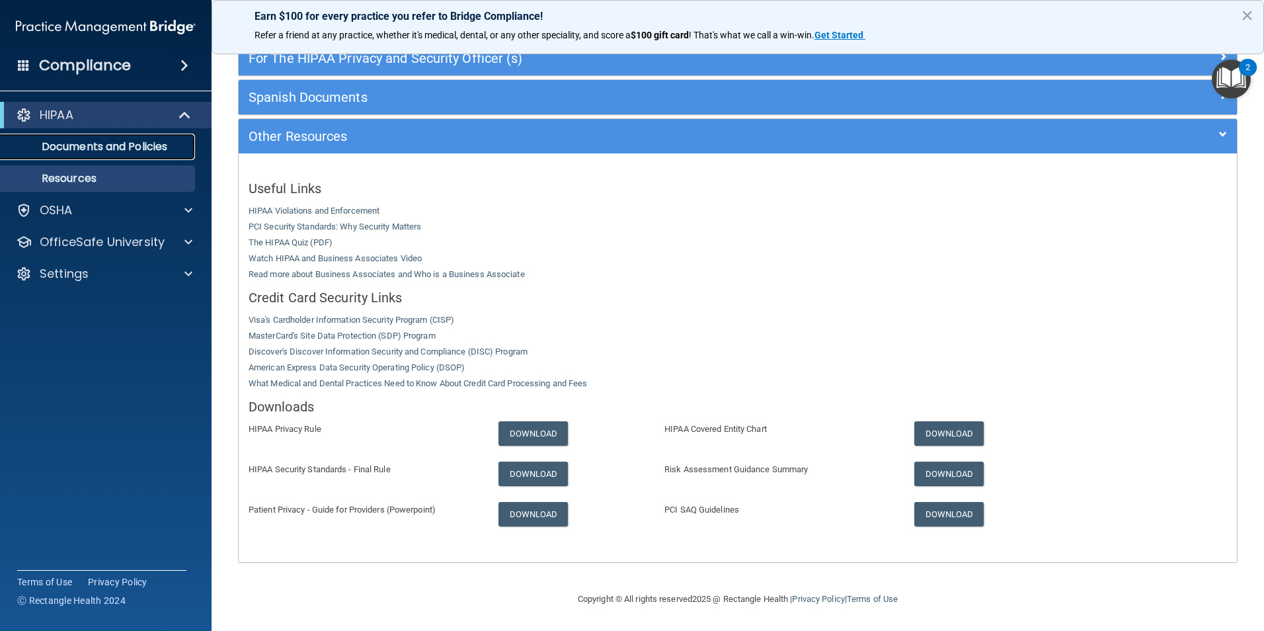
click at [79, 136] on link "Documents and Policies" at bounding box center [91, 147] width 208 height 26
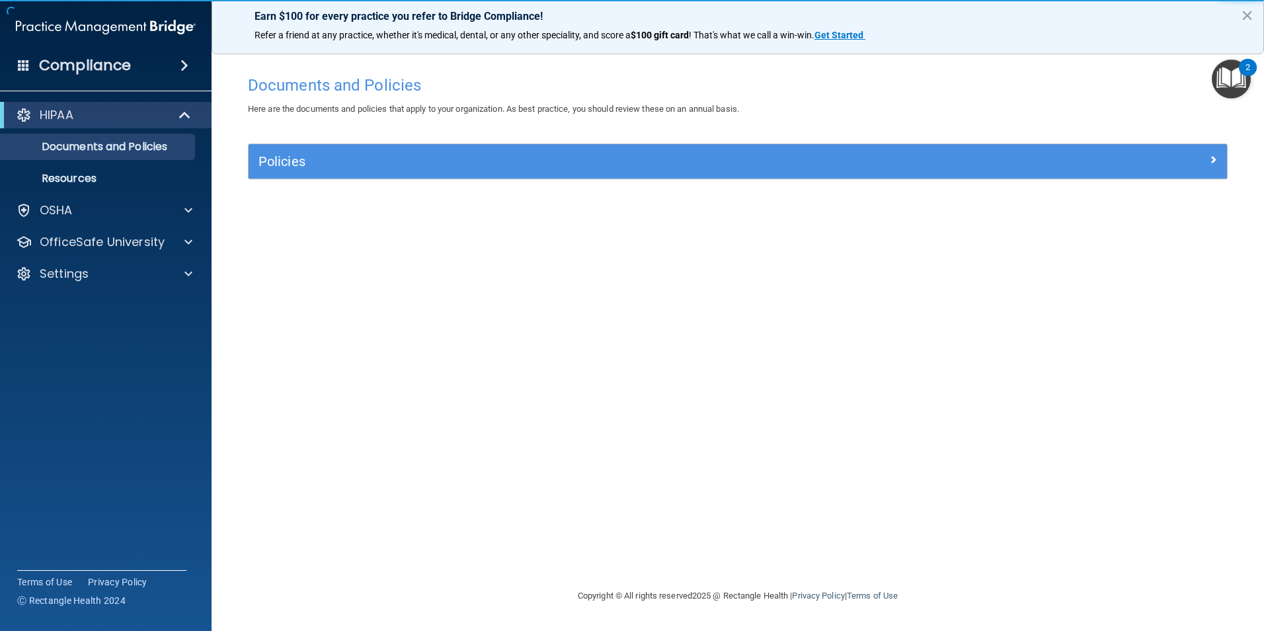
click at [453, 189] on div "Policies Select All (Unselect 0) Unselect All Print Selected (0) Acceptable Use…" at bounding box center [737, 168] width 999 height 51
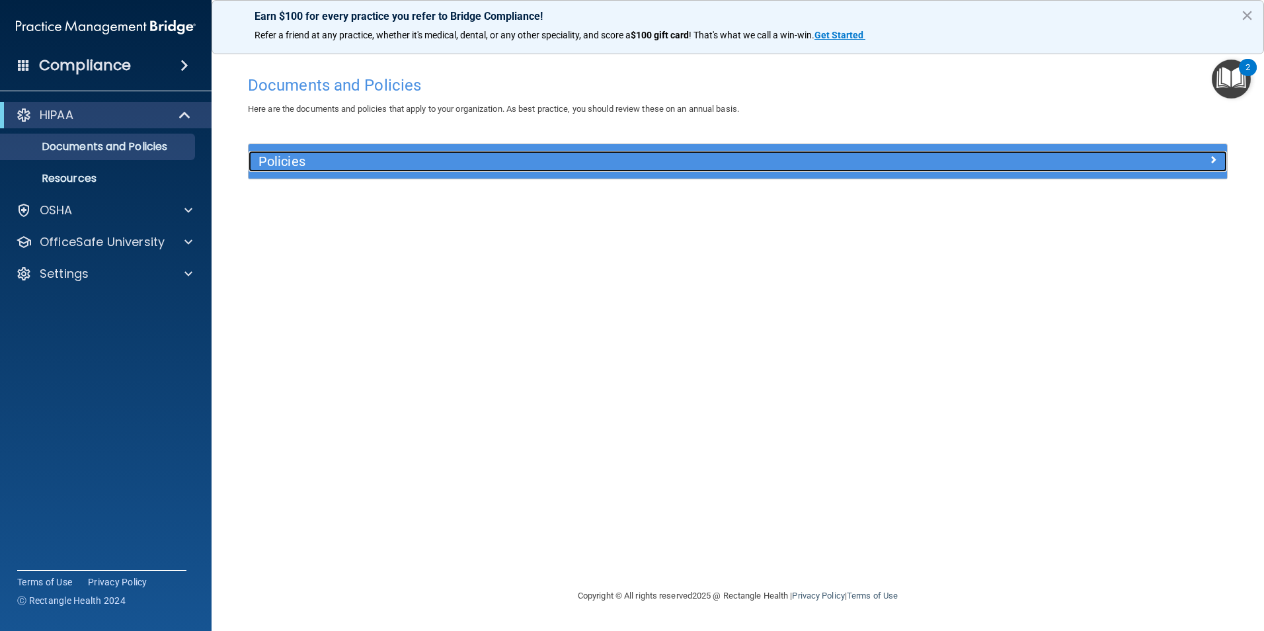
click at [465, 168] on h5 "Policies" at bounding box center [615, 161] width 714 height 15
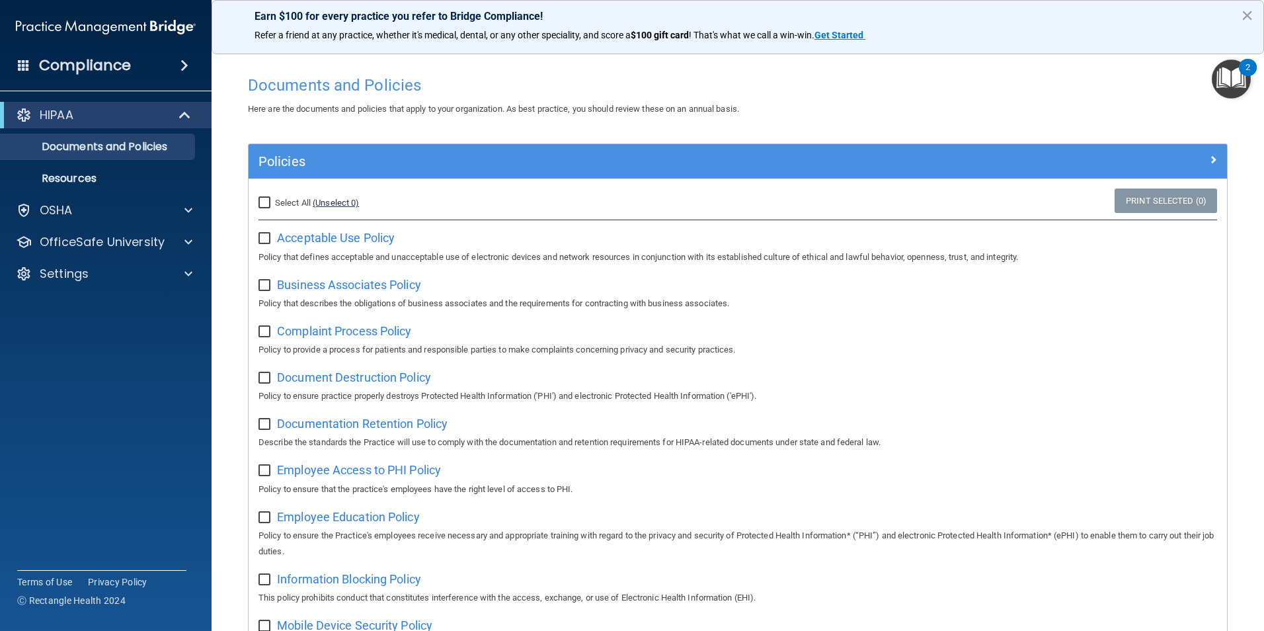
click at [329, 204] on link "(Unselect 0)" at bounding box center [336, 203] width 46 height 10
click at [272, 200] on input "Select All (Unselect 0) Unselect All" at bounding box center [265, 203] width 15 height 11
checkbox input "true"
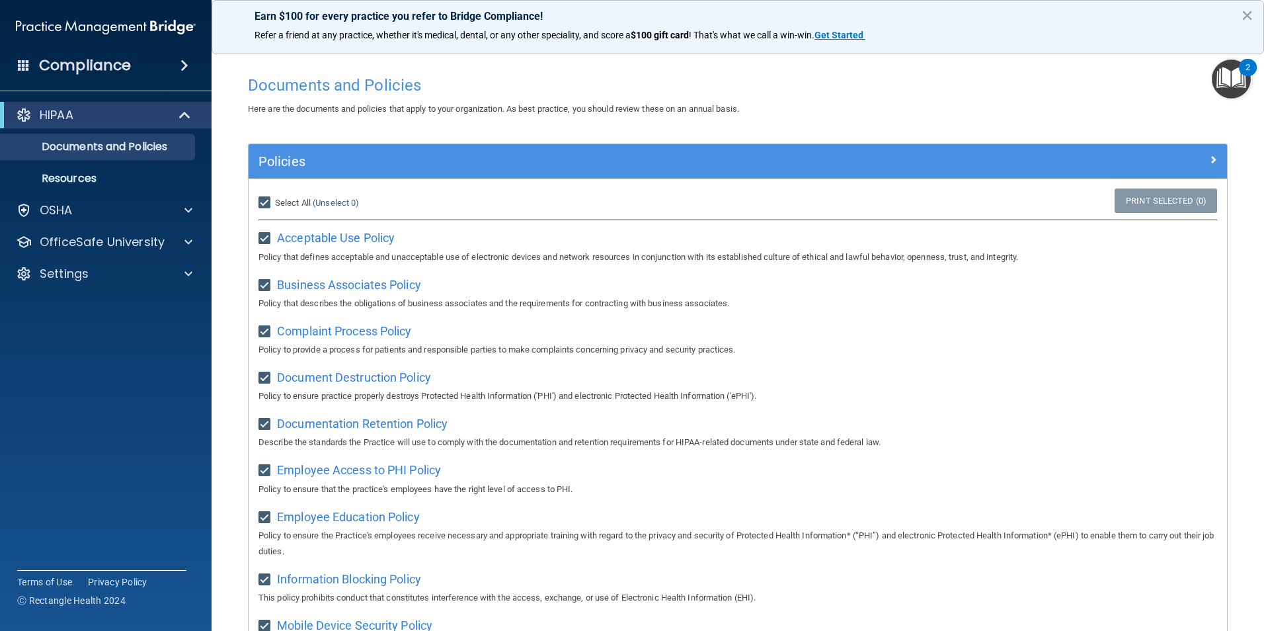
checkbox input "true"
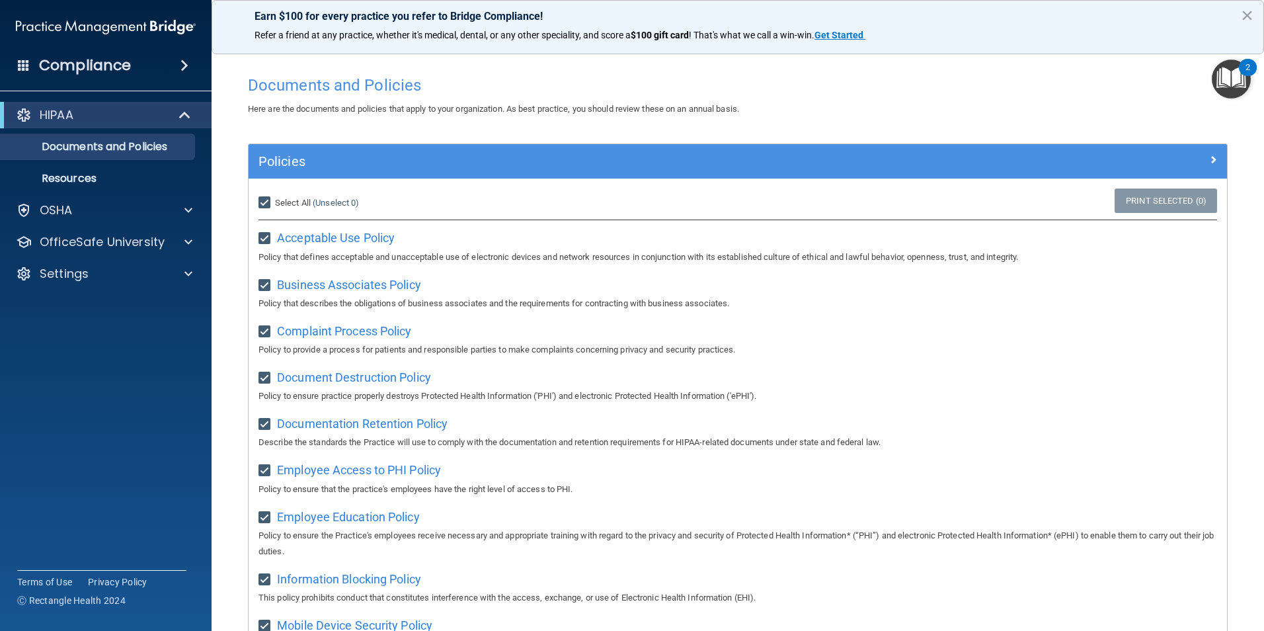
checkbox input "true"
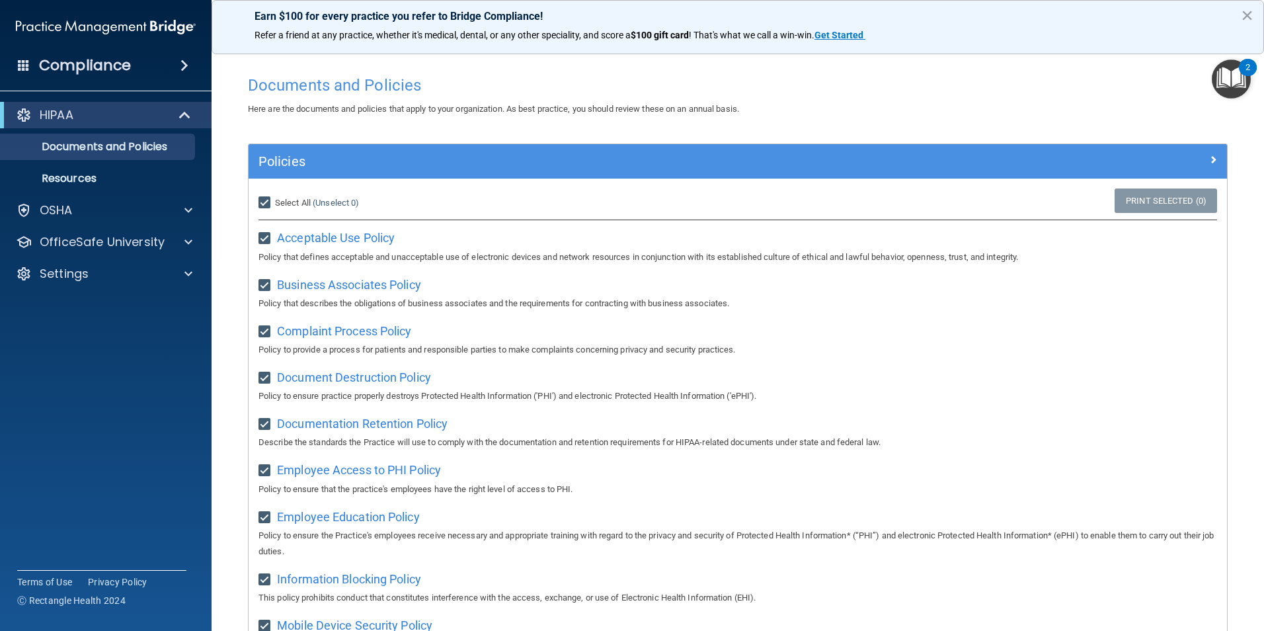
checkbox input "true"
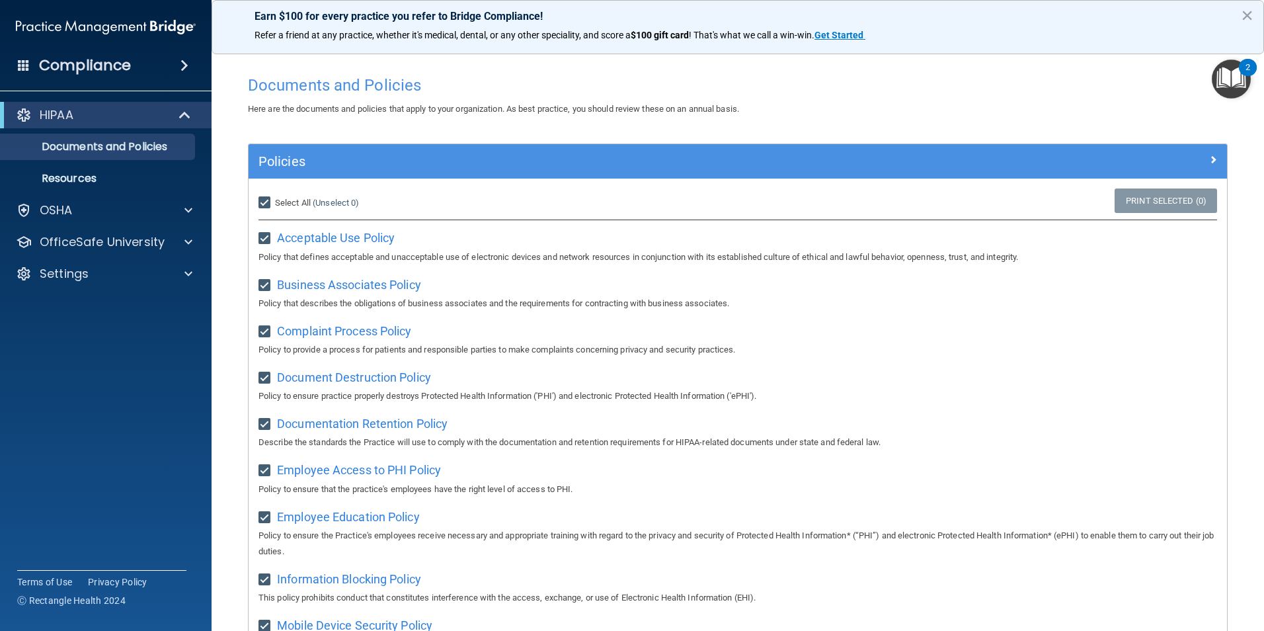
checkbox input "true"
click at [1138, 198] on link "Print Selected (21)" at bounding box center [1163, 200] width 107 height 24
